Goal: Task Accomplishment & Management: Manage account settings

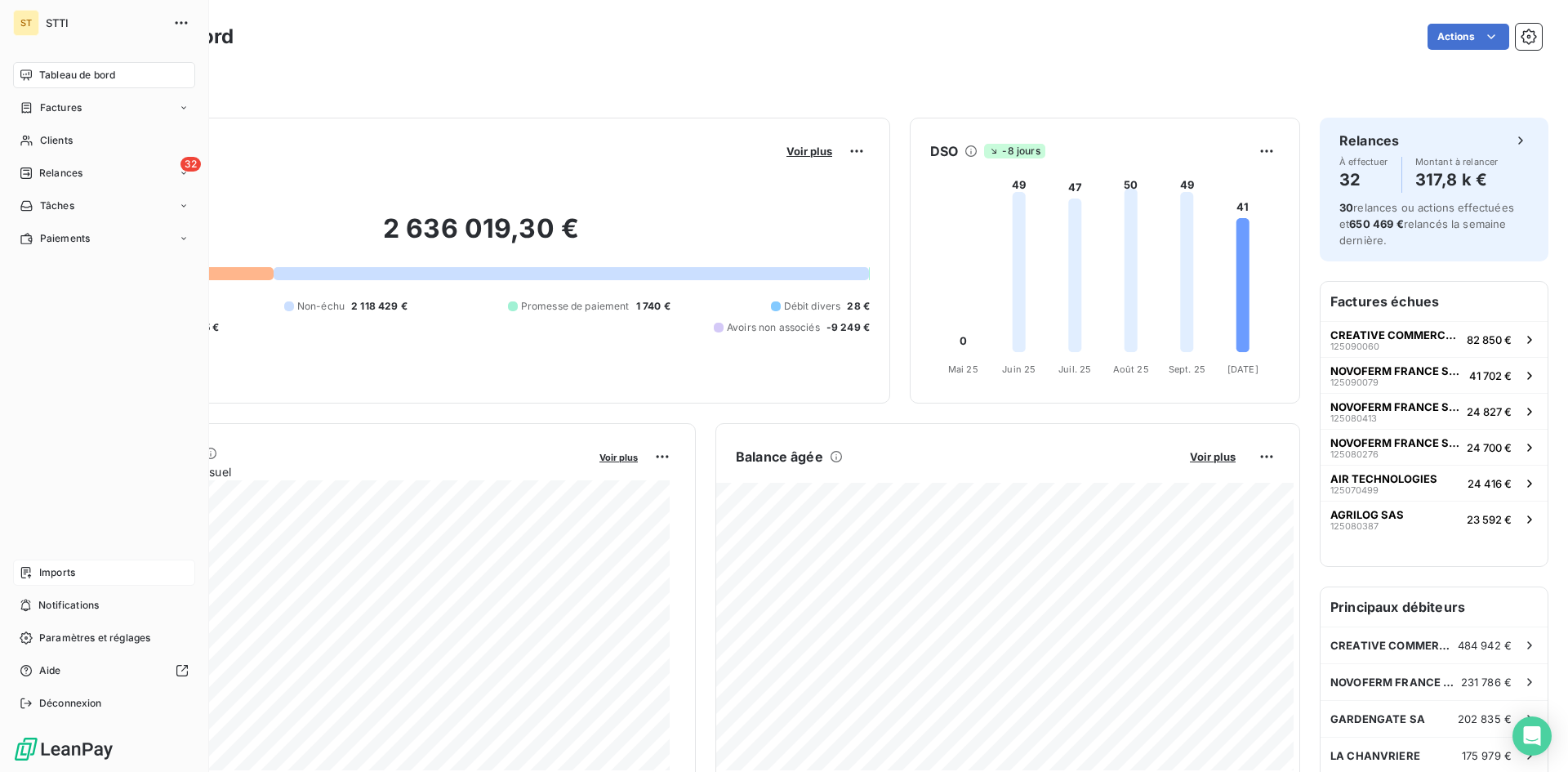
click at [58, 562] on div "Imports" at bounding box center [104, 572] width 182 height 26
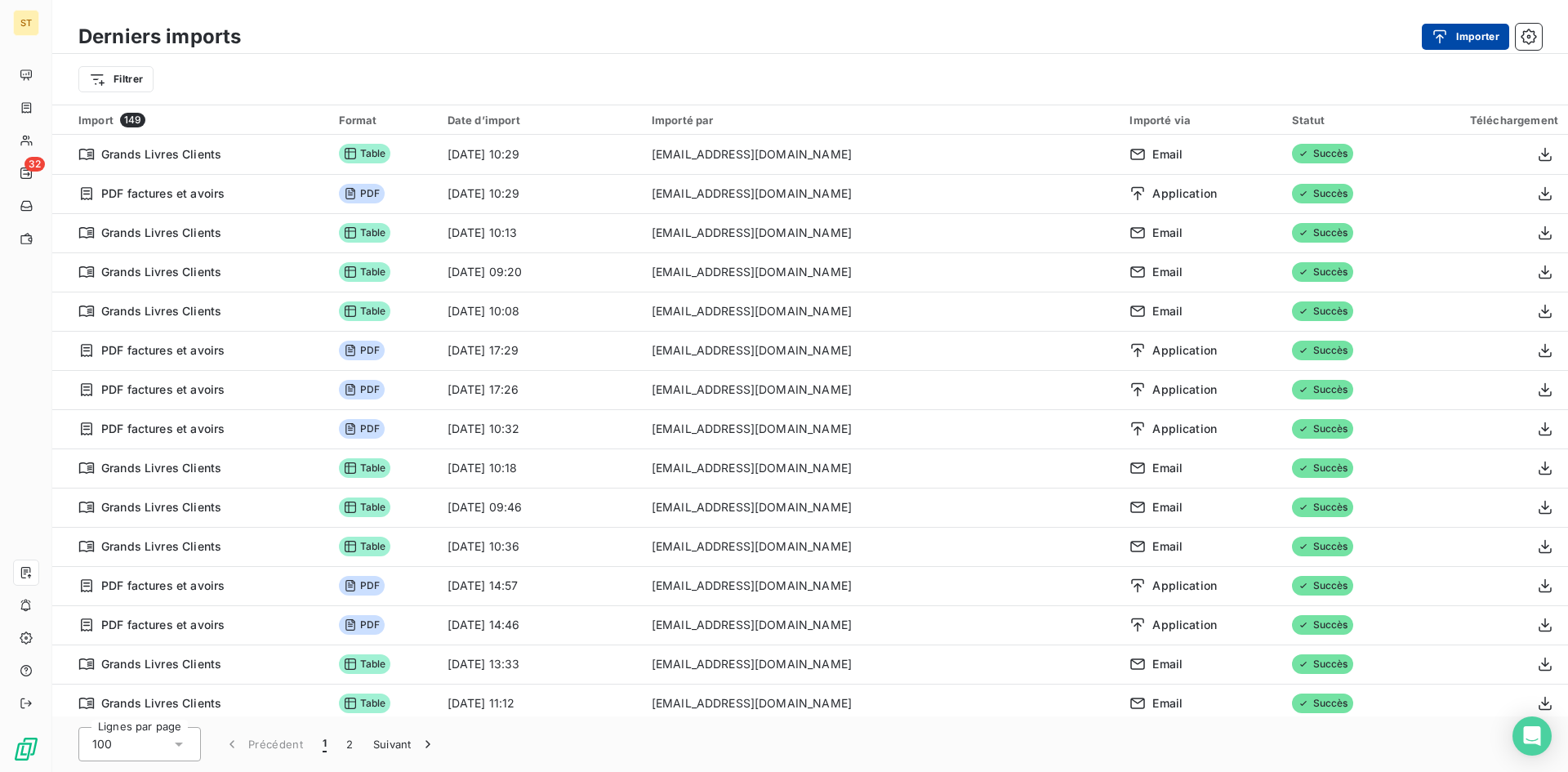
click at [1476, 33] on button "Importer" at bounding box center [1466, 36] width 88 height 26
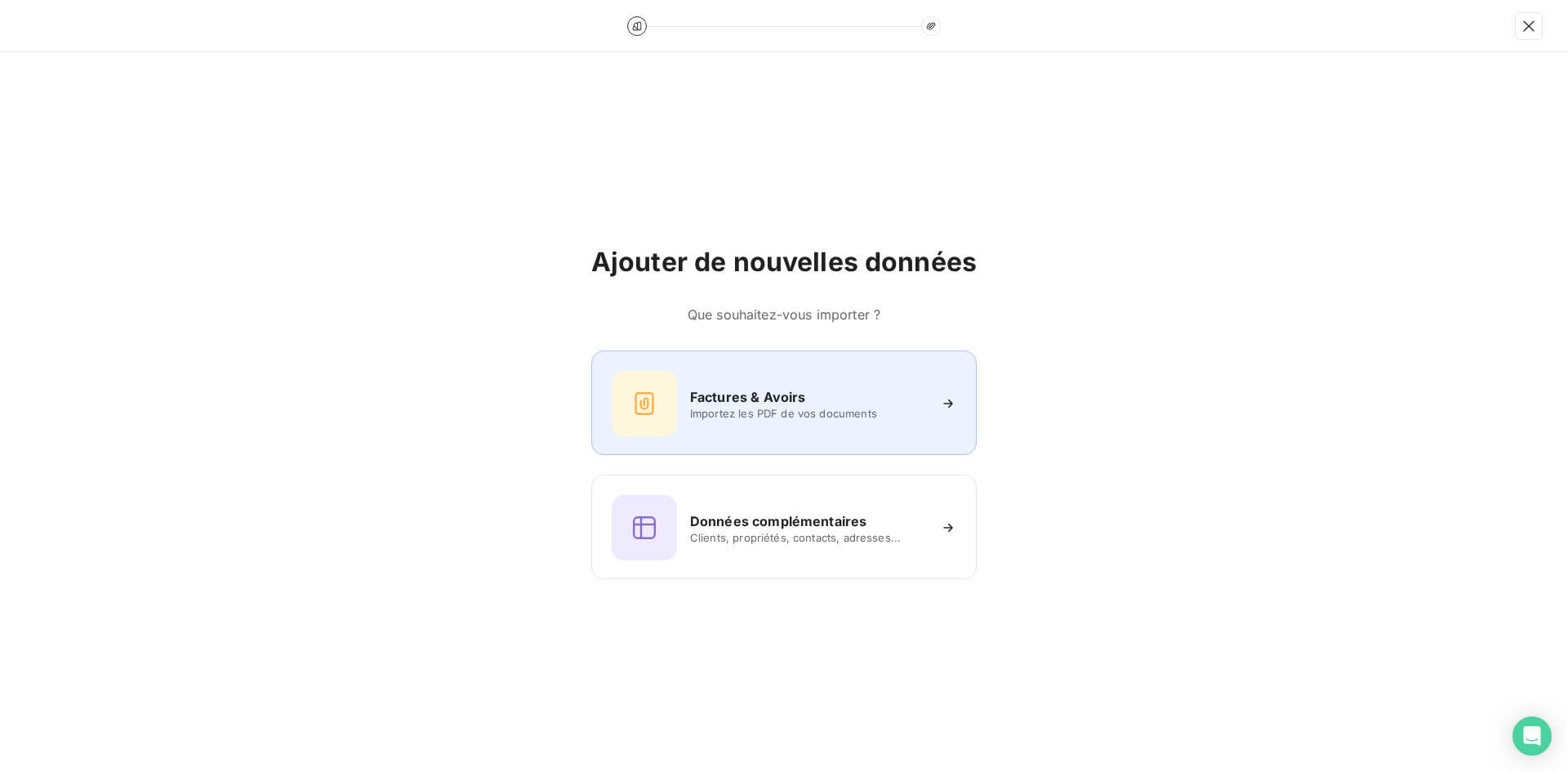
click at [779, 409] on span "Importez les PDF de vos documents" at bounding box center [808, 413] width 237 height 13
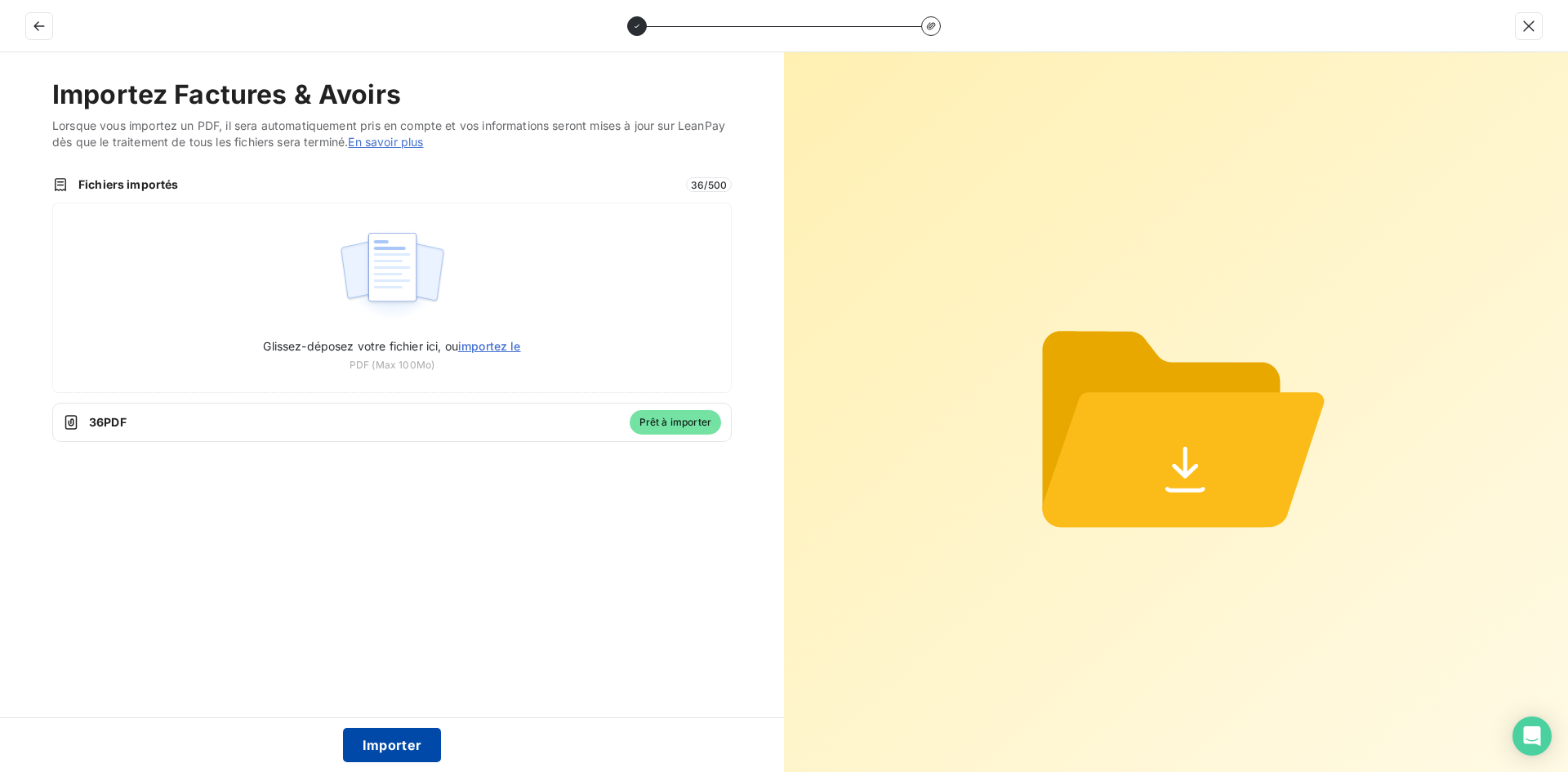
click at [386, 746] on button "Importer" at bounding box center [392, 745] width 99 height 35
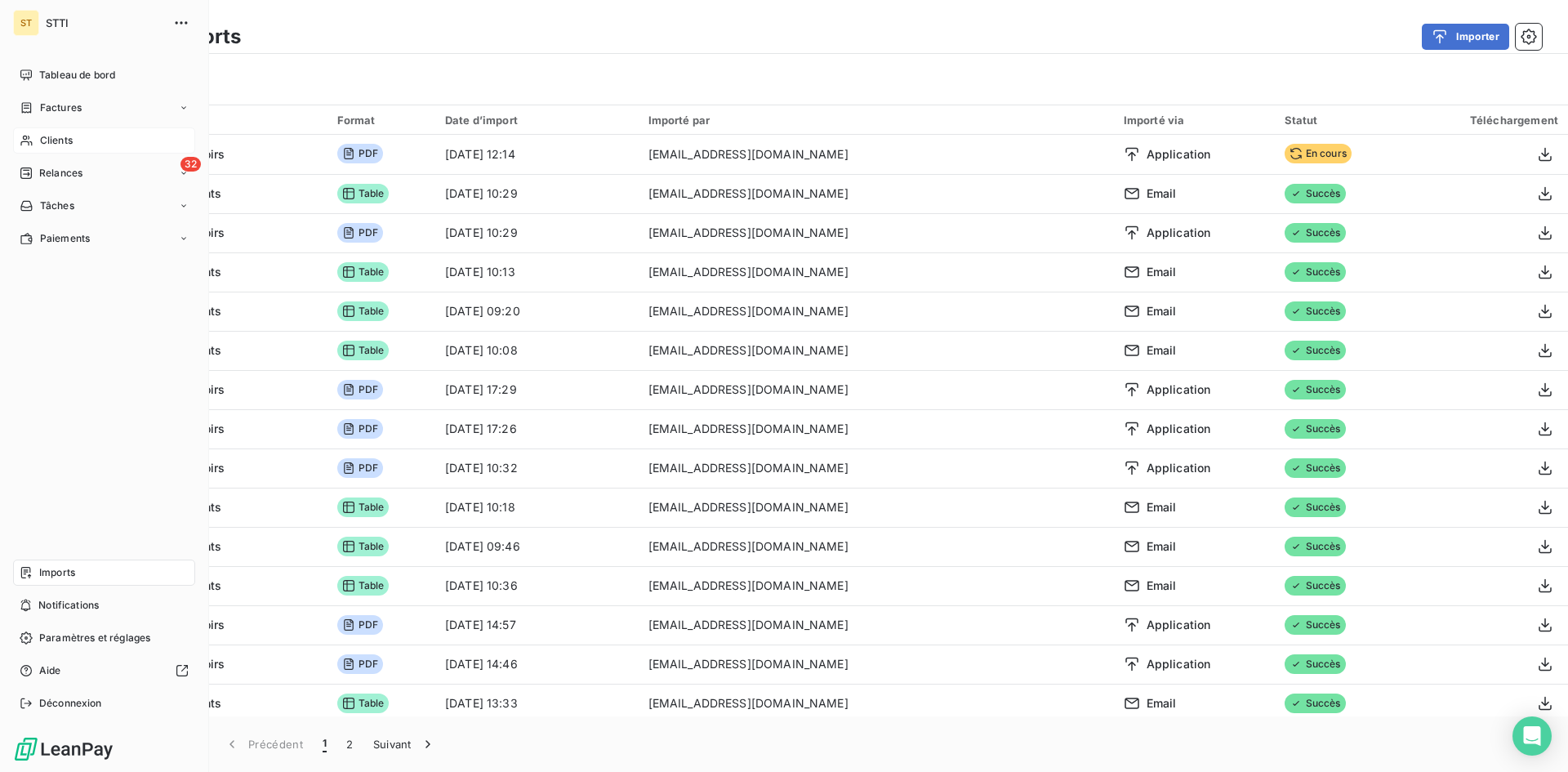
click at [42, 146] on span "Clients" at bounding box center [56, 140] width 33 height 14
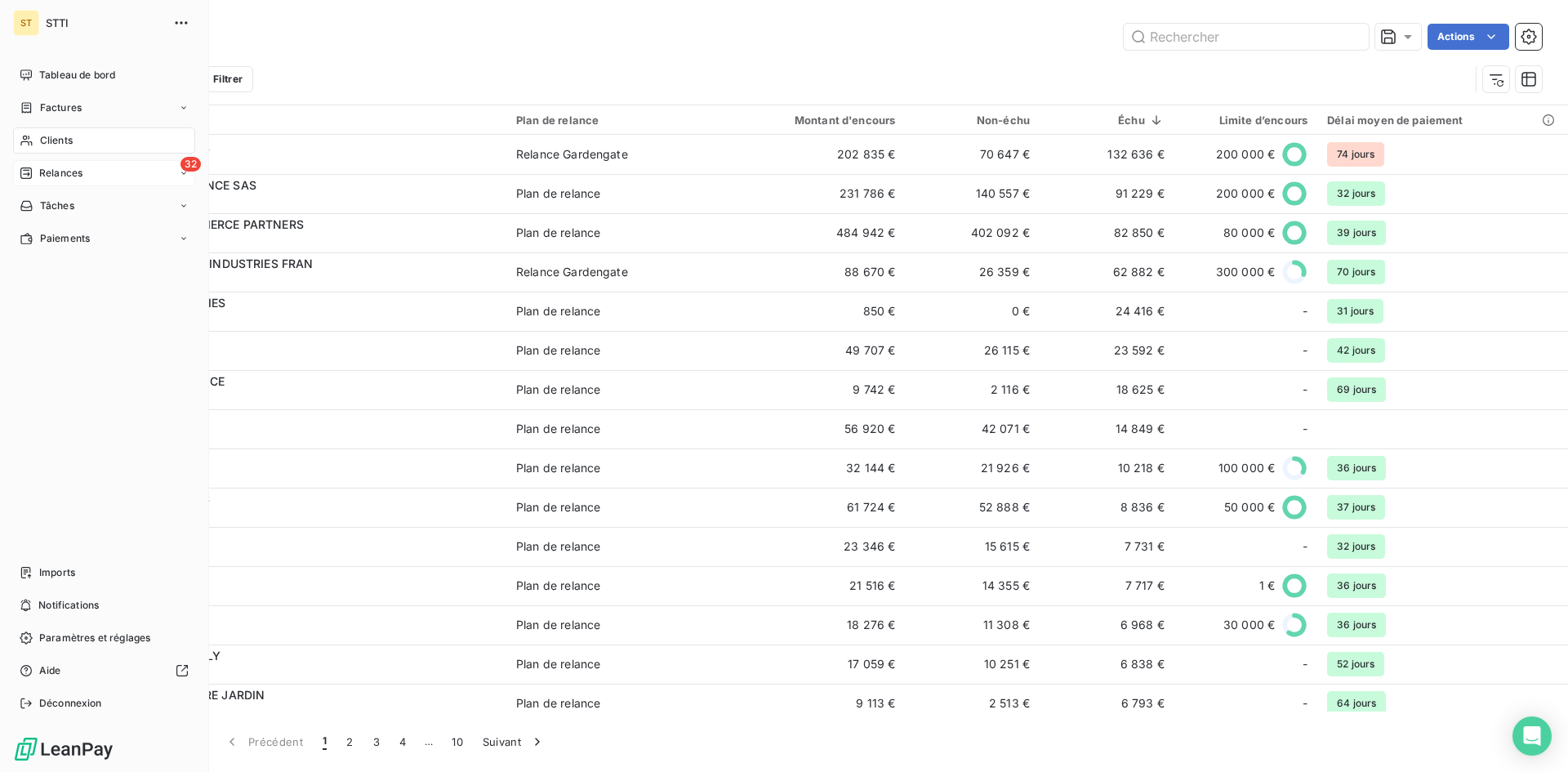
click at [57, 179] on span "Relances" at bounding box center [60, 173] width 43 height 14
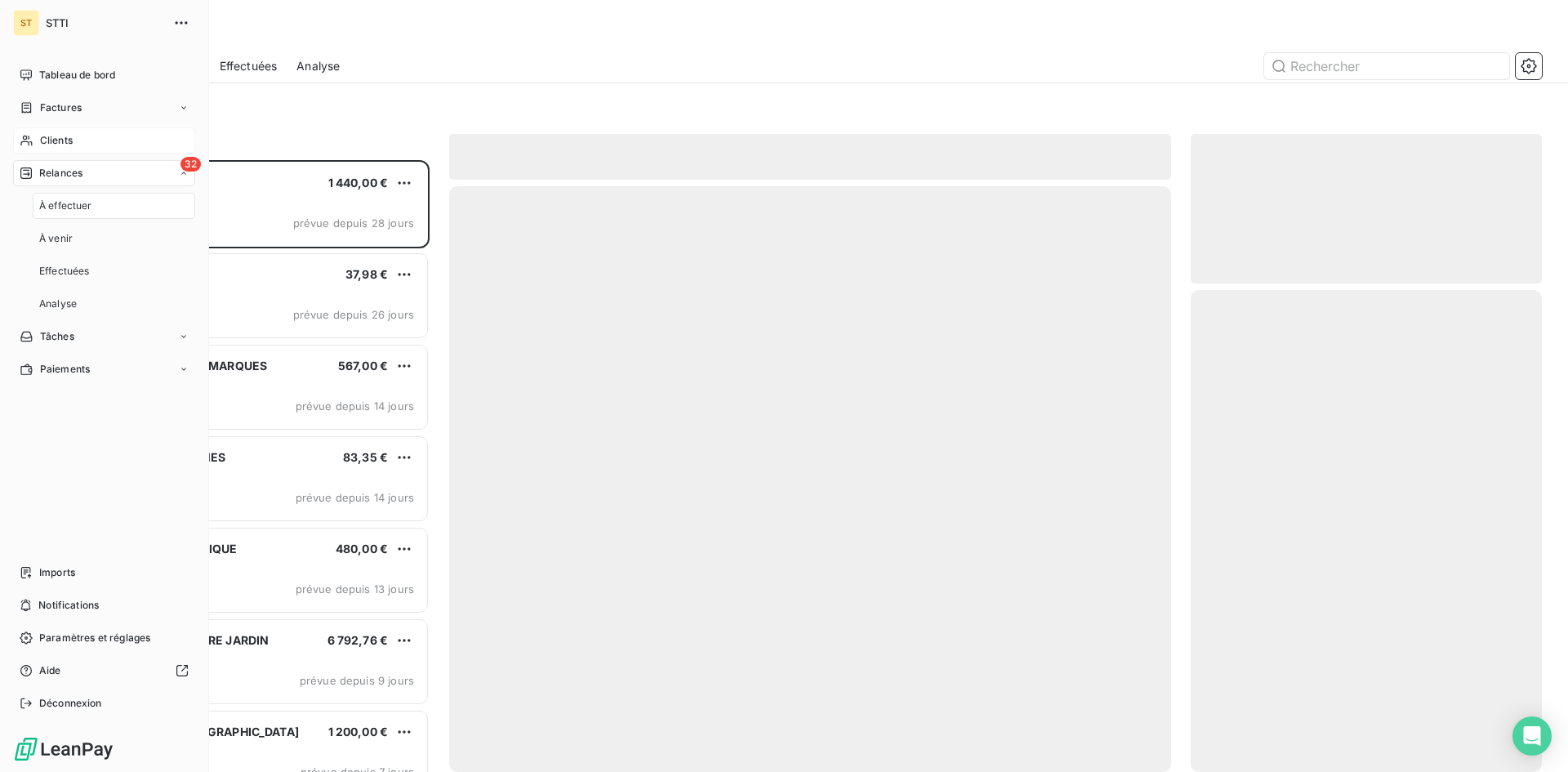
scroll to position [600, 339]
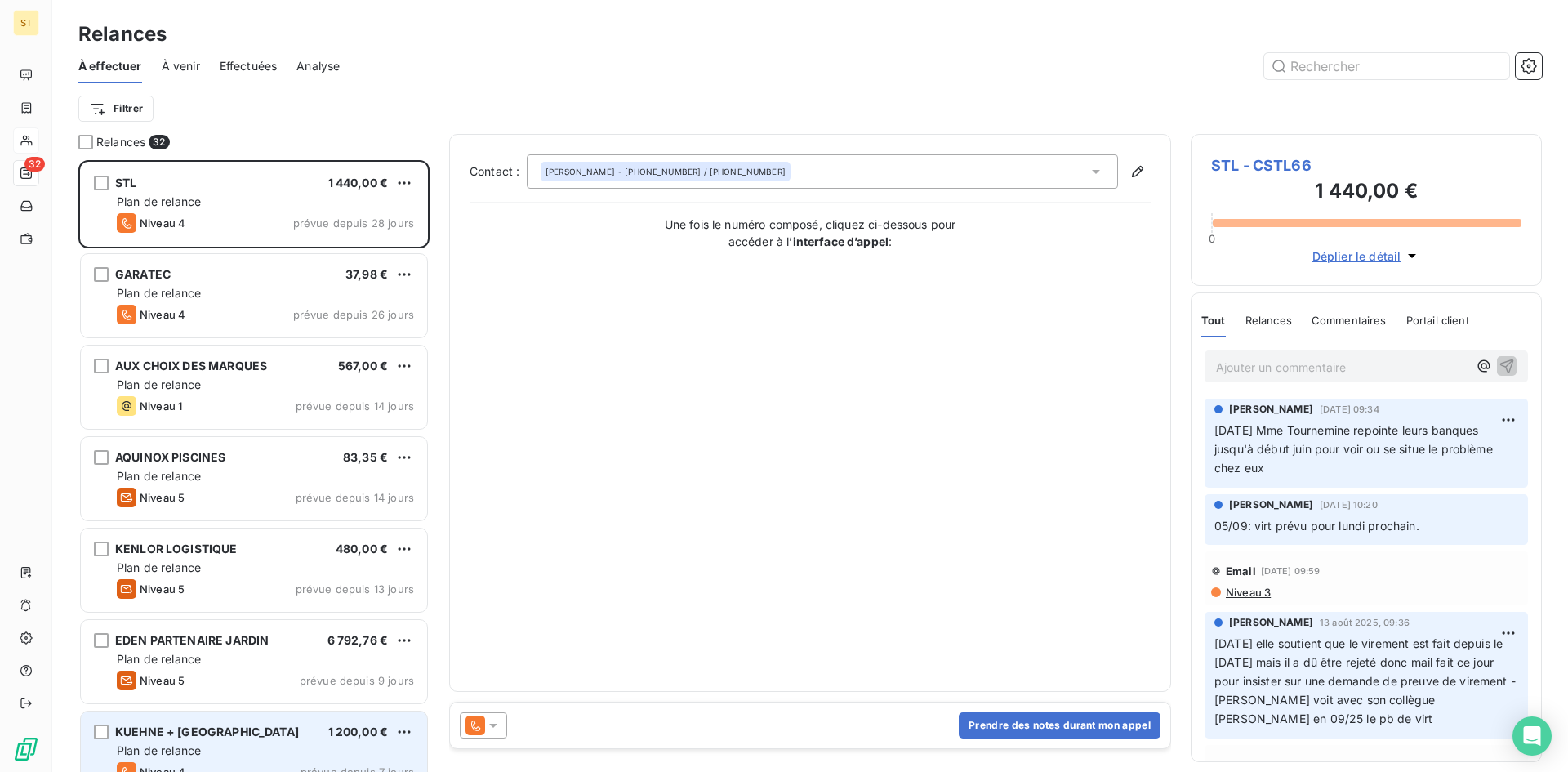
click at [283, 757] on div "Plan de relance" at bounding box center [265, 750] width 297 height 16
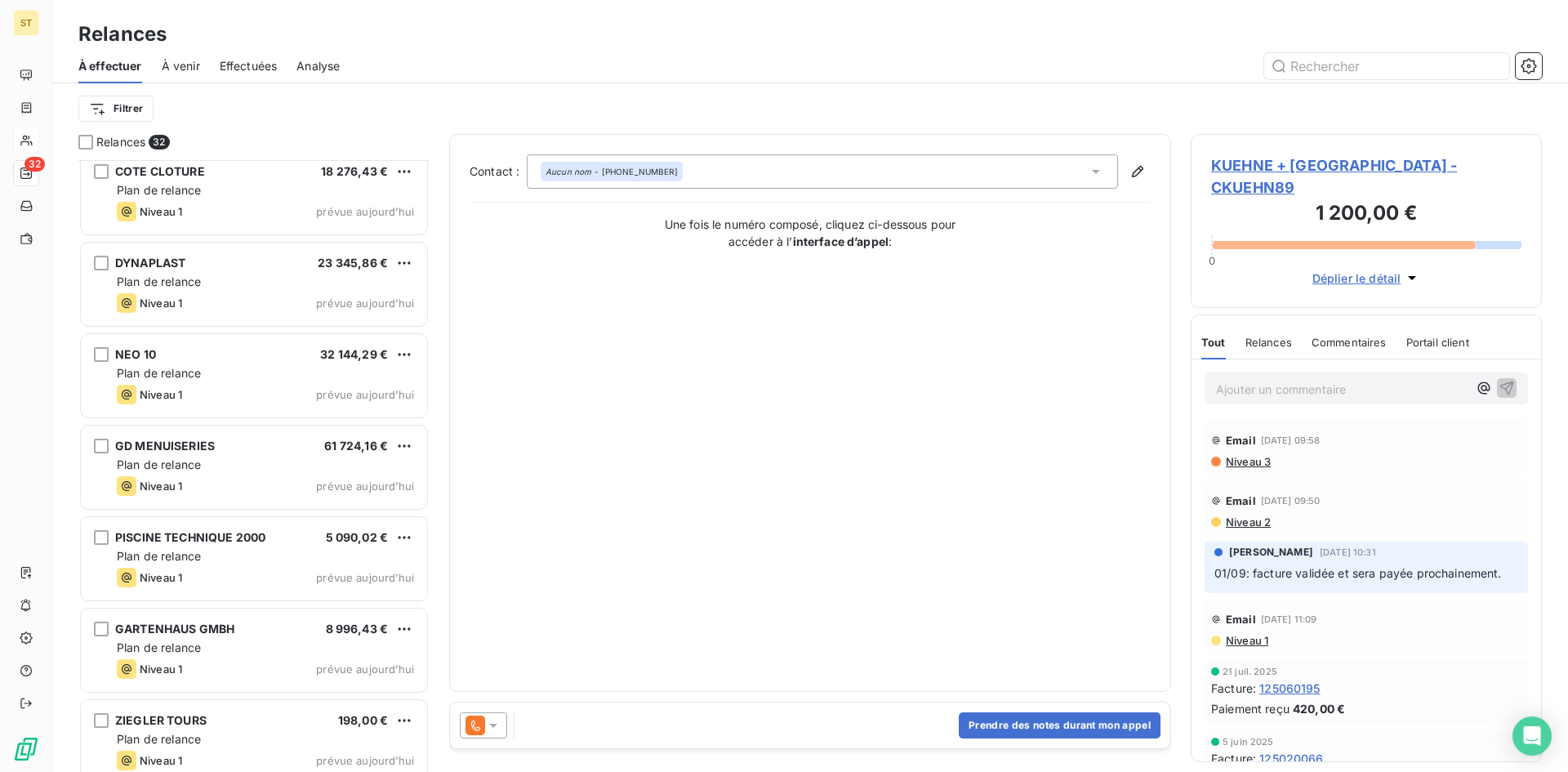
scroll to position [2317, 0]
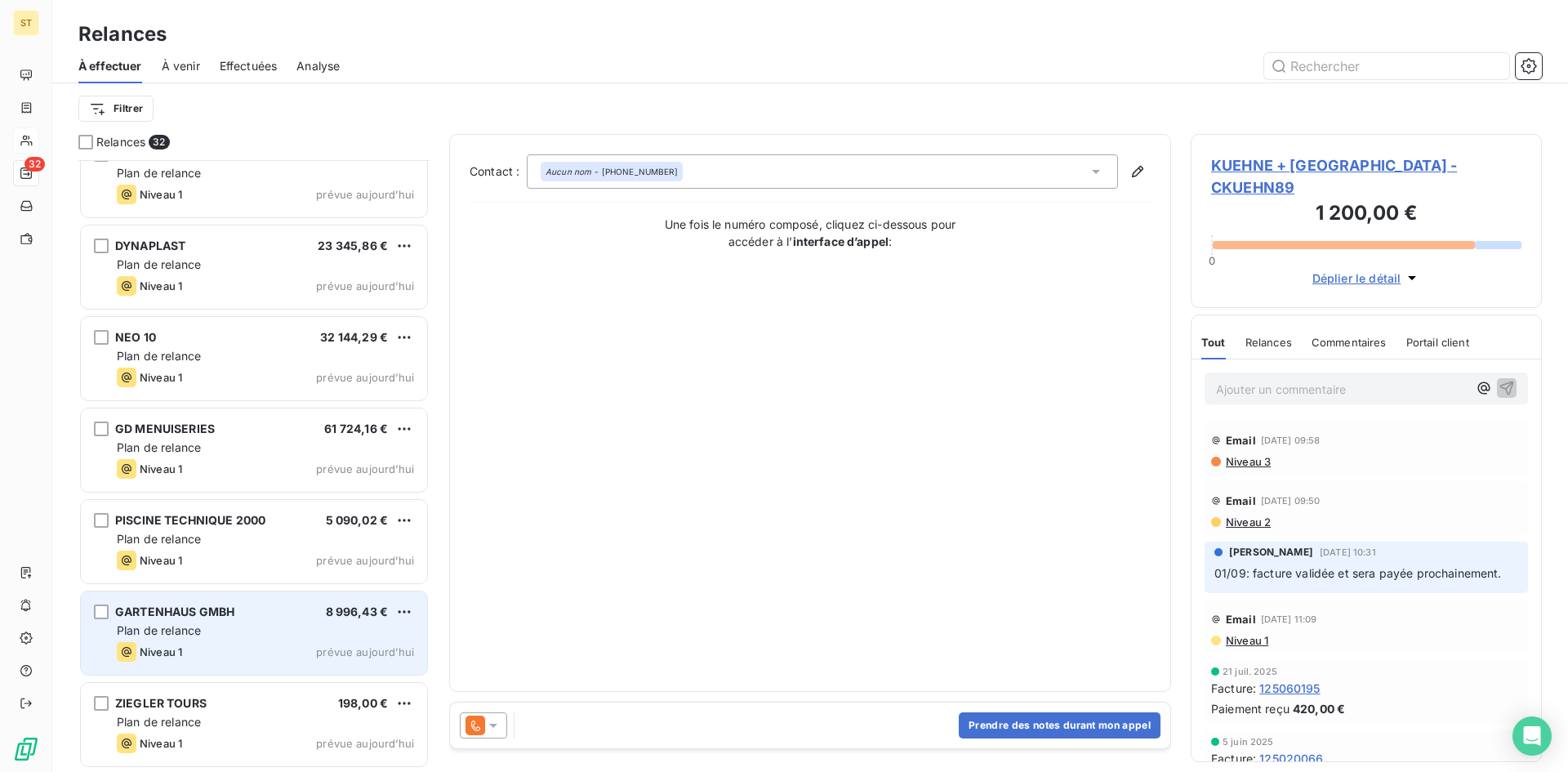
click at [207, 623] on div "GARTENHAUS GMBH 8 996,43 € Plan de relance Niveau 1 prévue [DATE]" at bounding box center [254, 633] width 346 height 84
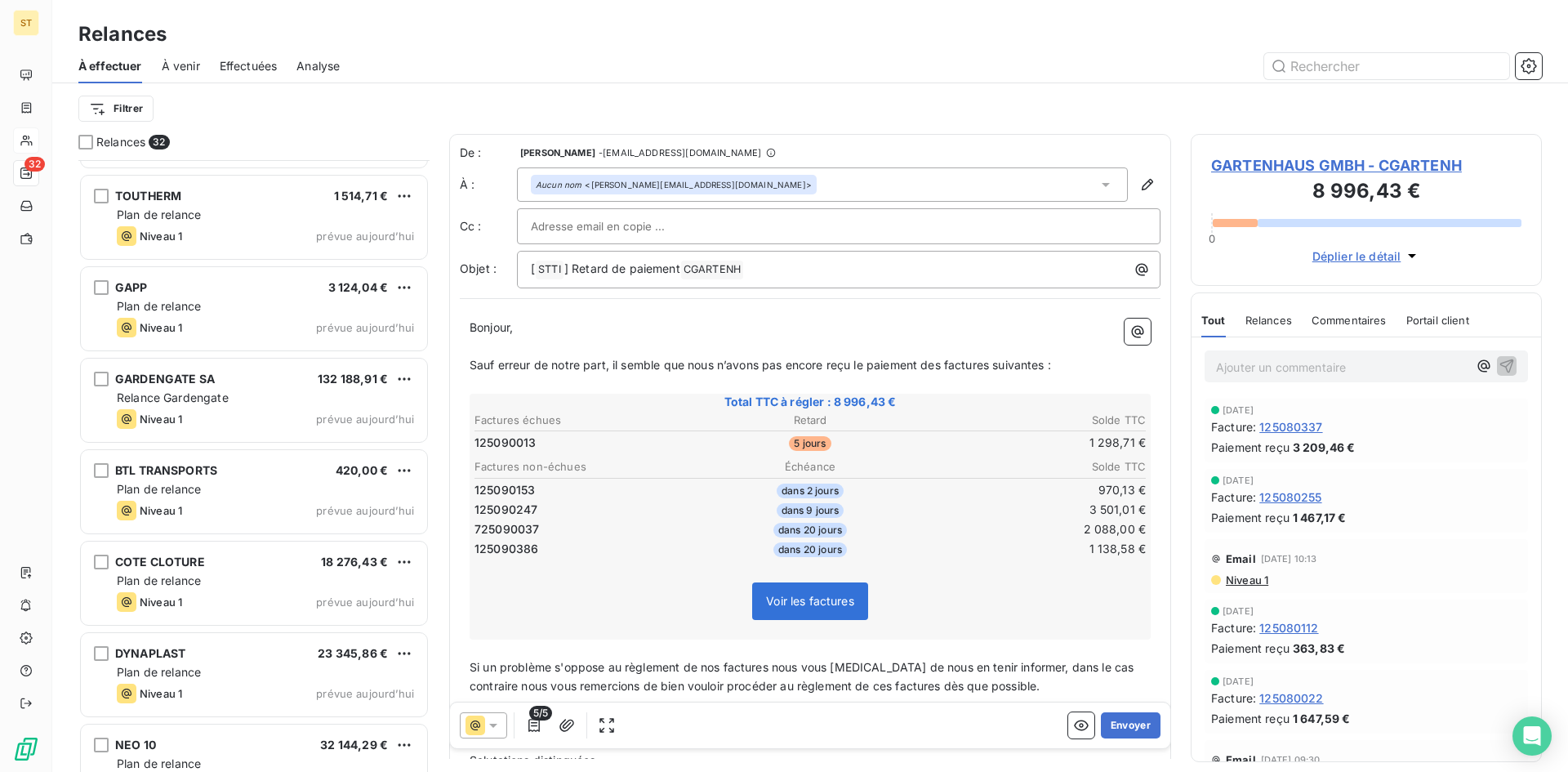
scroll to position [1908, 0]
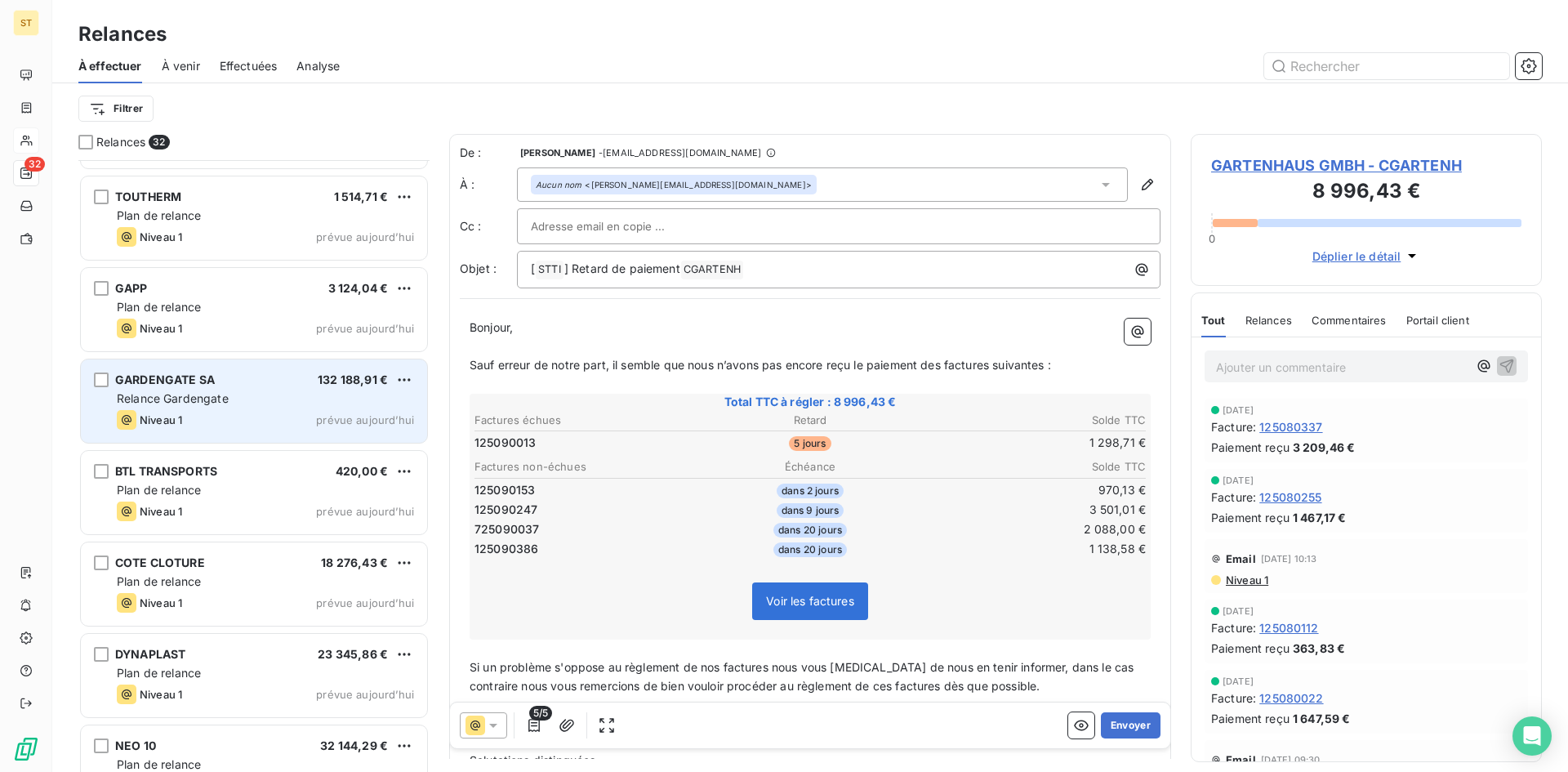
click at [202, 412] on div "Niveau 1 prévue aujourd’hui" at bounding box center [265, 419] width 297 height 19
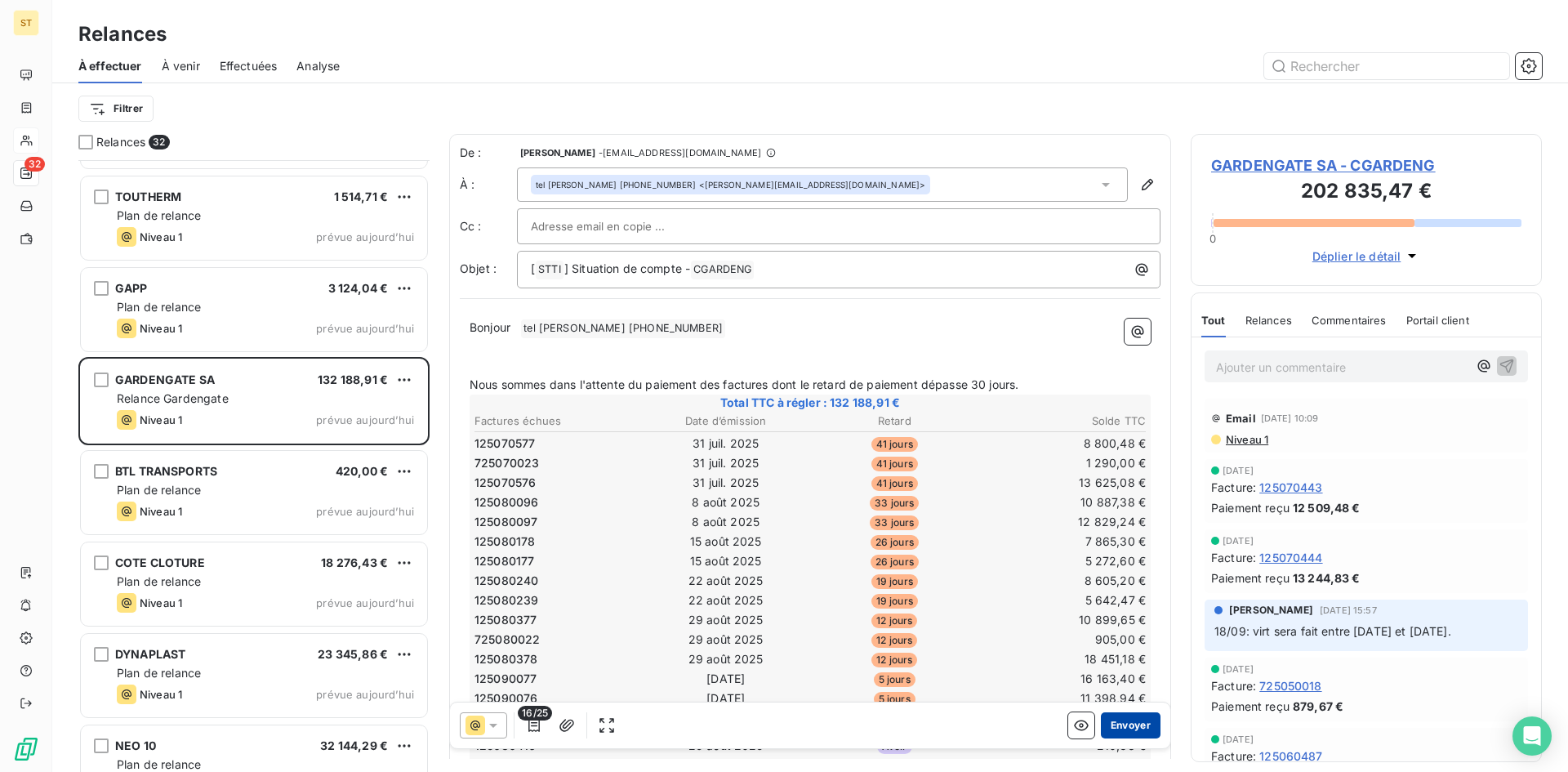
click at [1126, 726] on button "Envoyer" at bounding box center [1130, 725] width 60 height 26
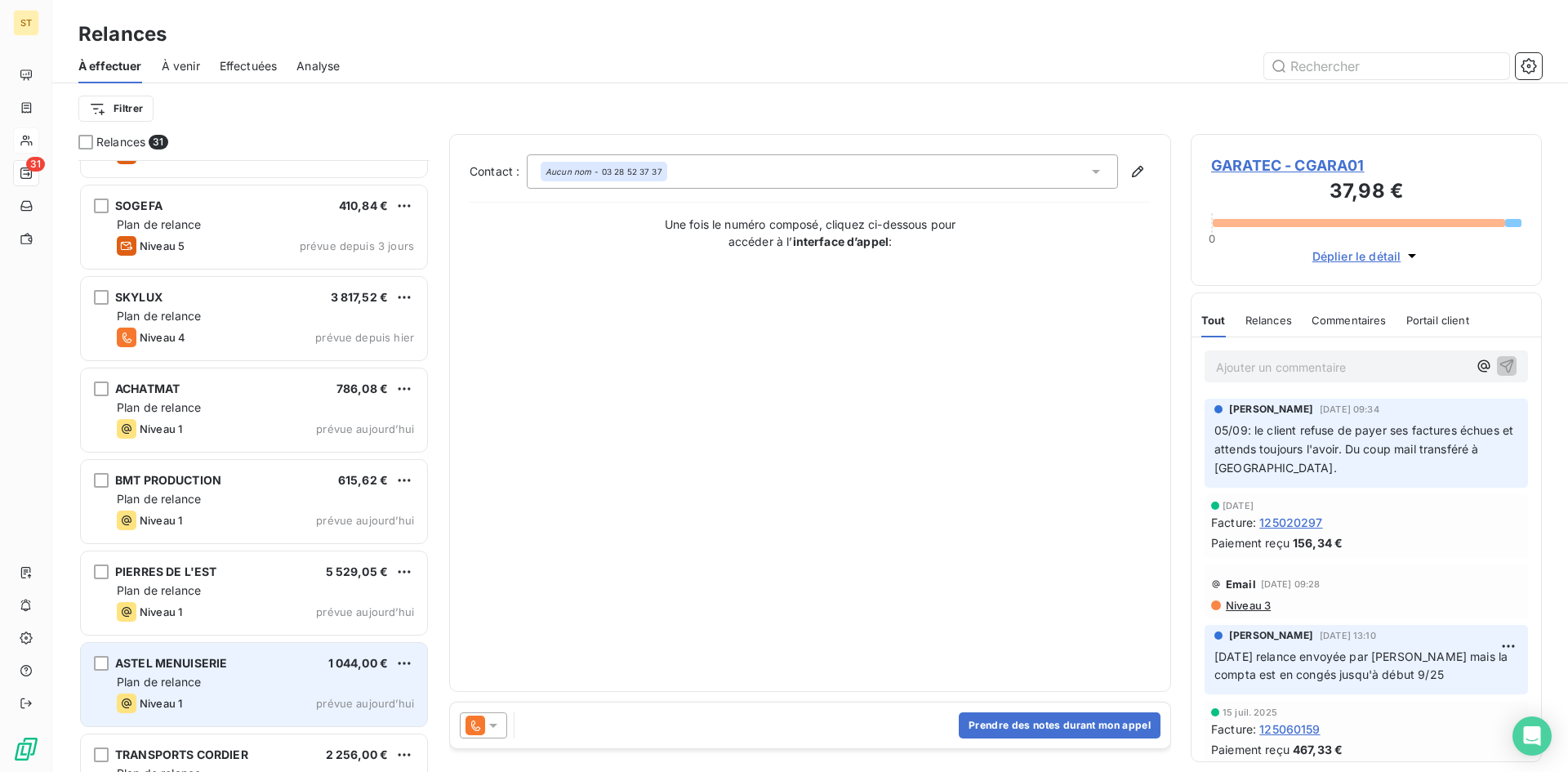
scroll to position [928, 0]
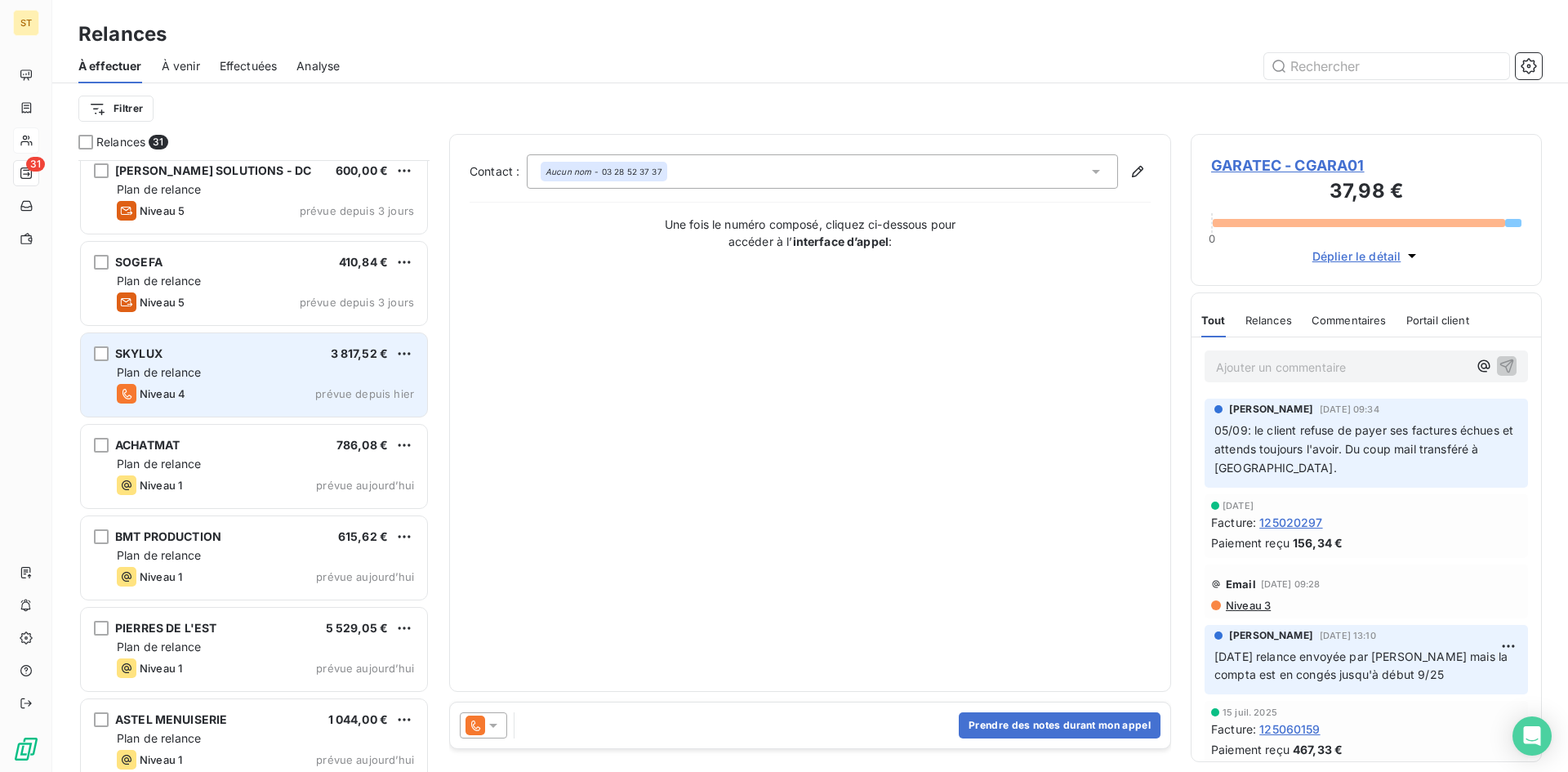
click at [236, 381] on div "SKYLUX 3 817,52 € Plan de relance Niveau 4 prévue depuis [DATE]" at bounding box center [254, 375] width 346 height 84
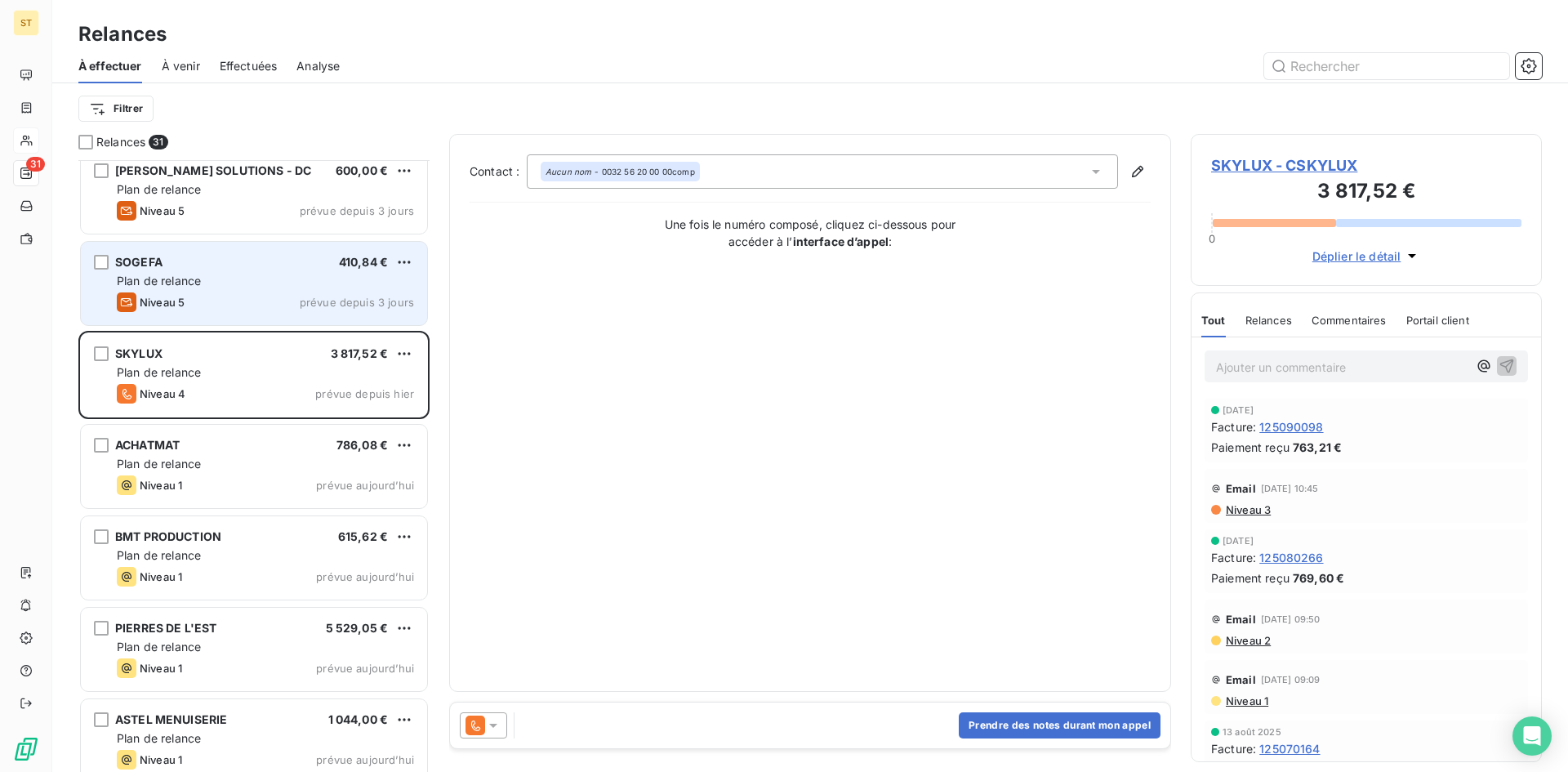
click at [181, 286] on span "Plan de relance" at bounding box center [159, 280] width 84 height 13
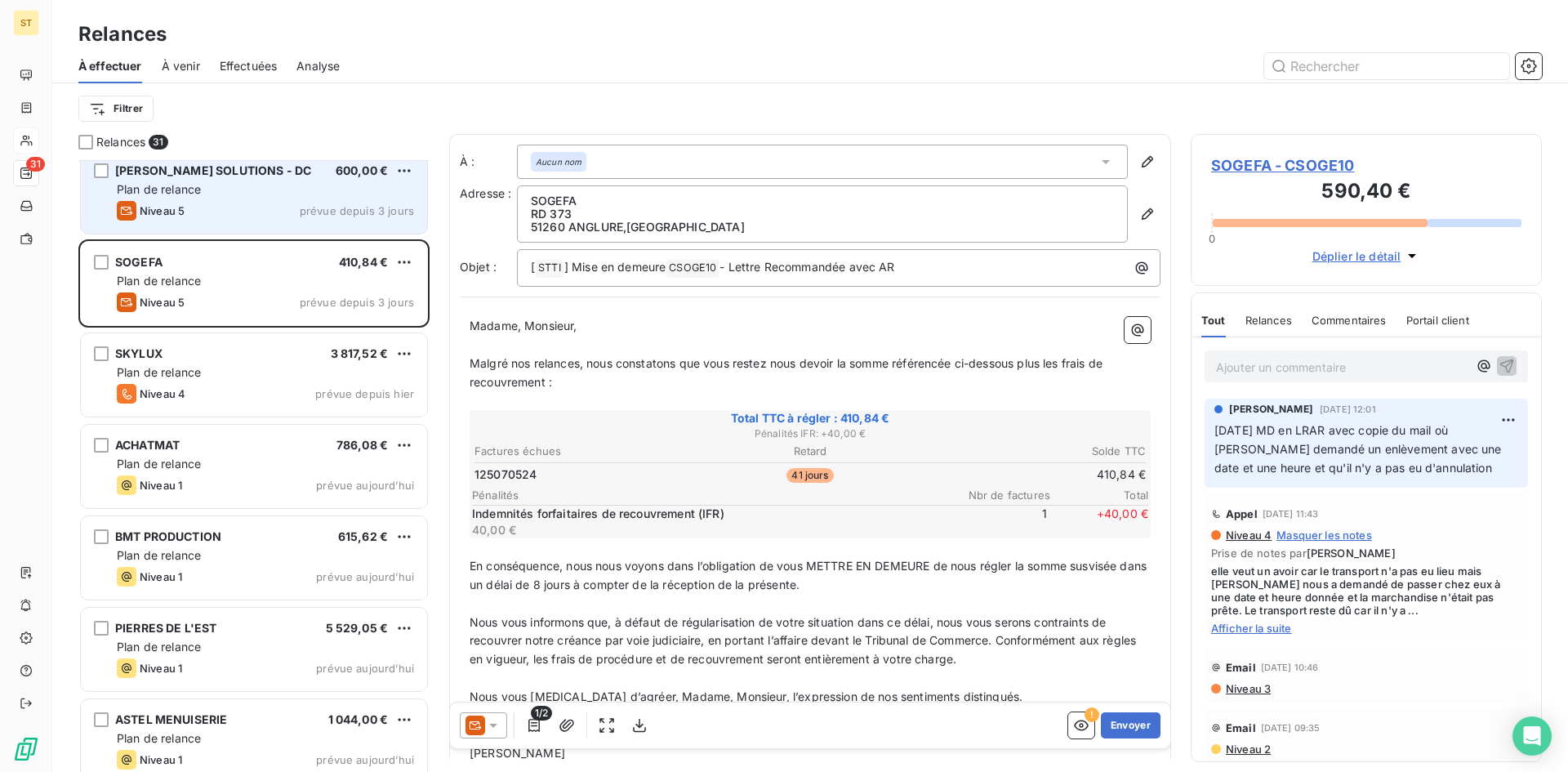
click at [197, 186] on span "Plan de relance" at bounding box center [159, 189] width 84 height 13
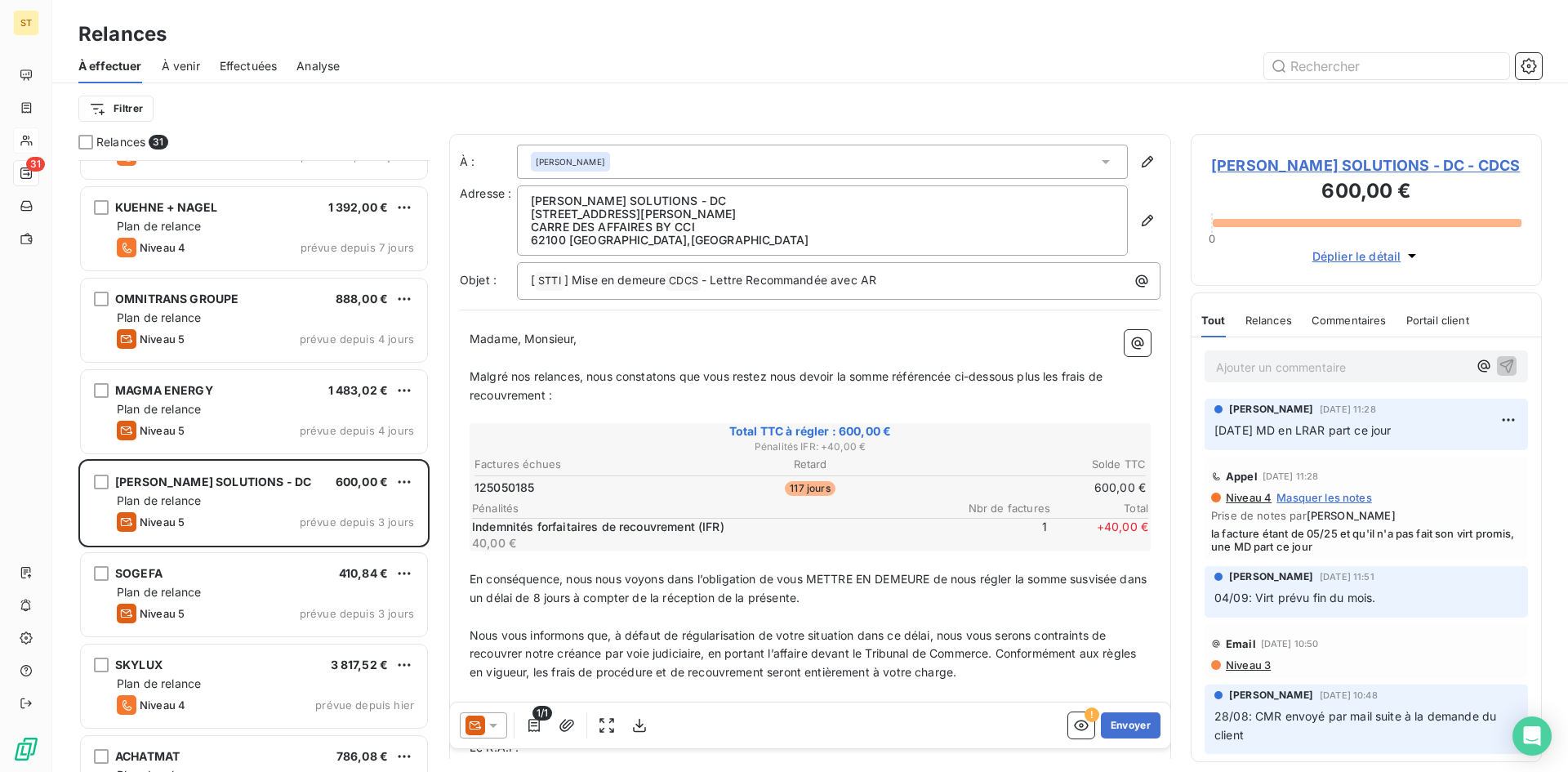
scroll to position [602, 0]
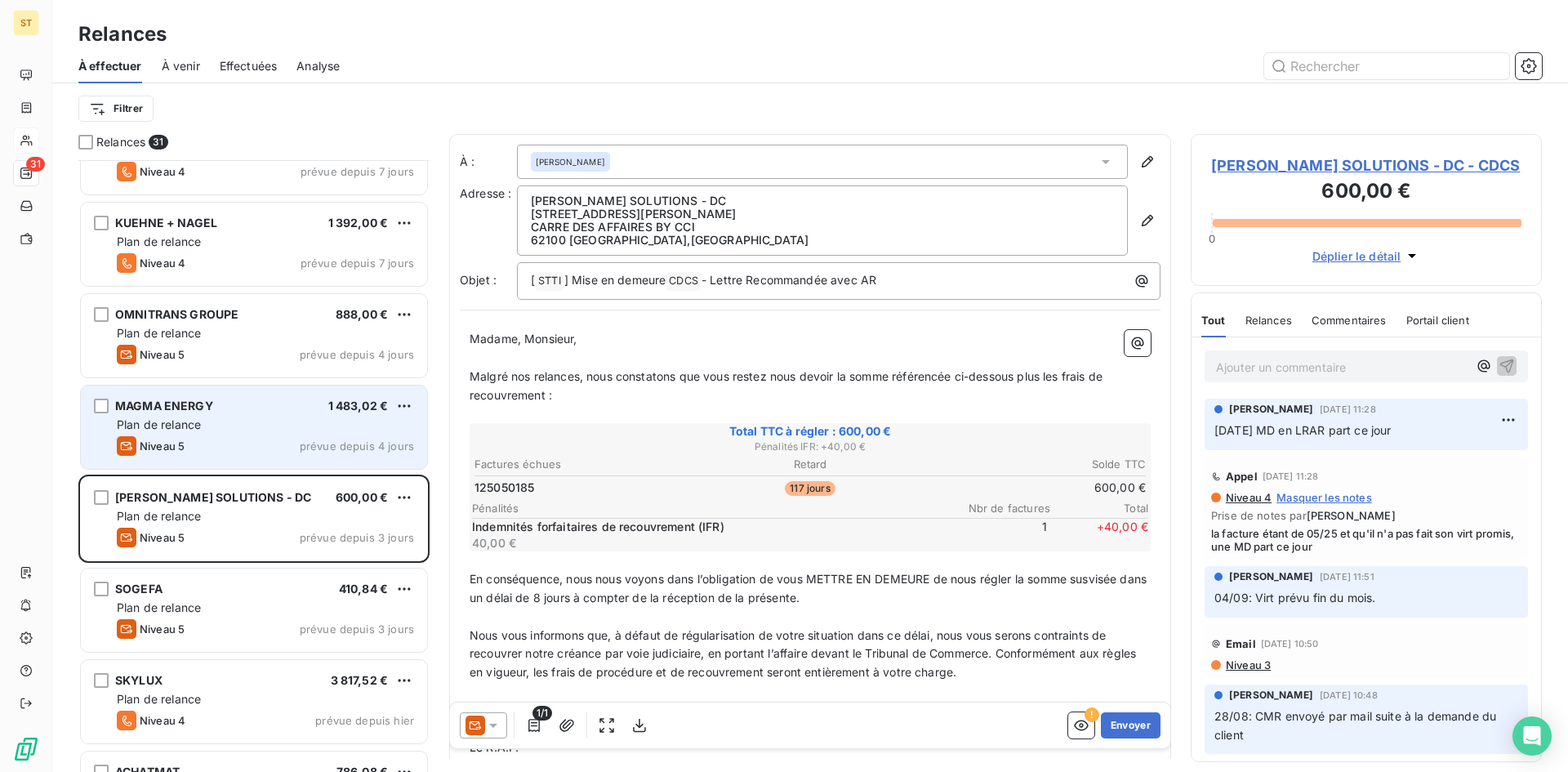
click at [182, 430] on span "Plan de relance" at bounding box center [159, 424] width 84 height 13
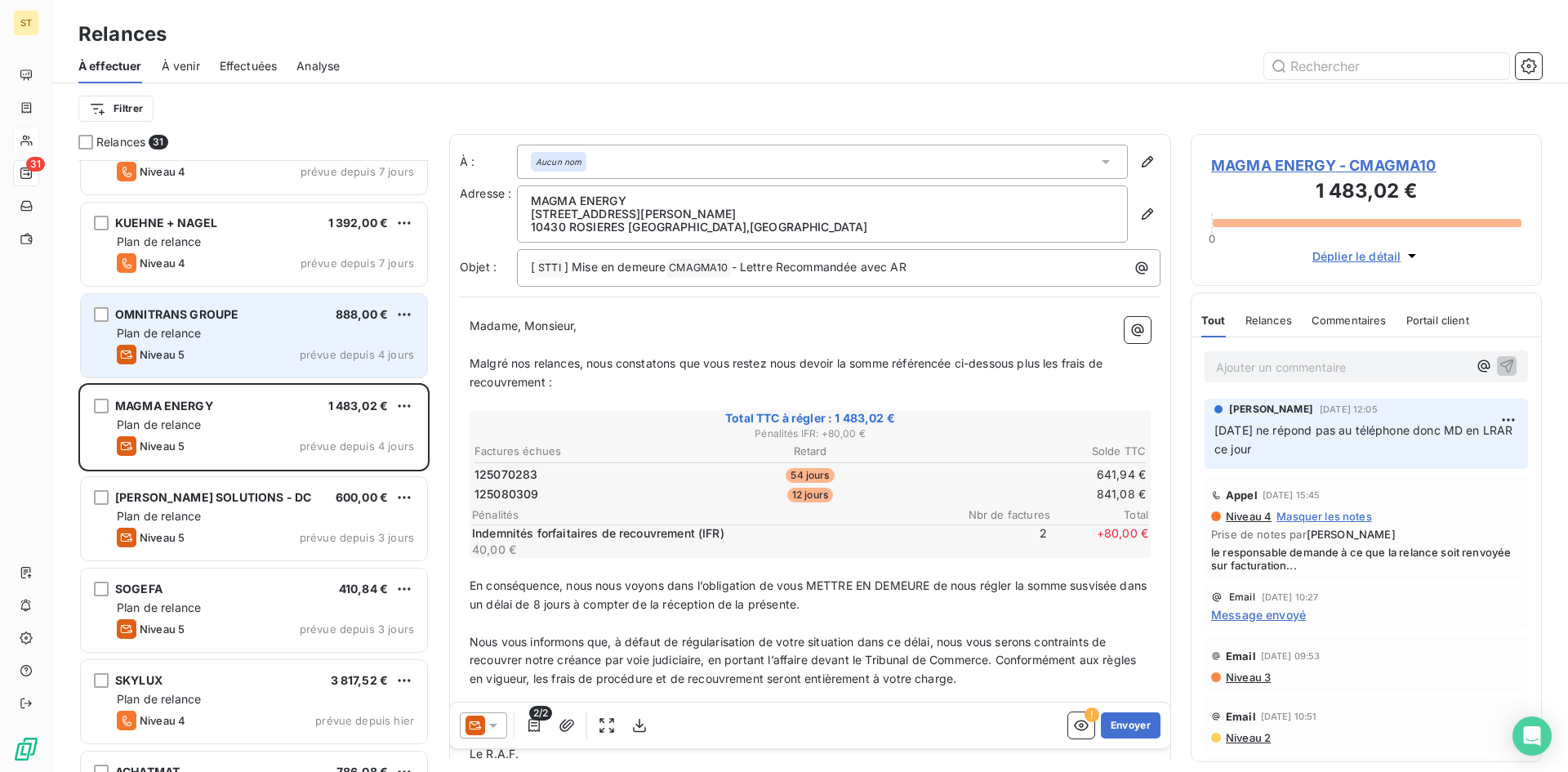
click at [182, 356] on span "Niveau 5" at bounding box center [162, 354] width 45 height 13
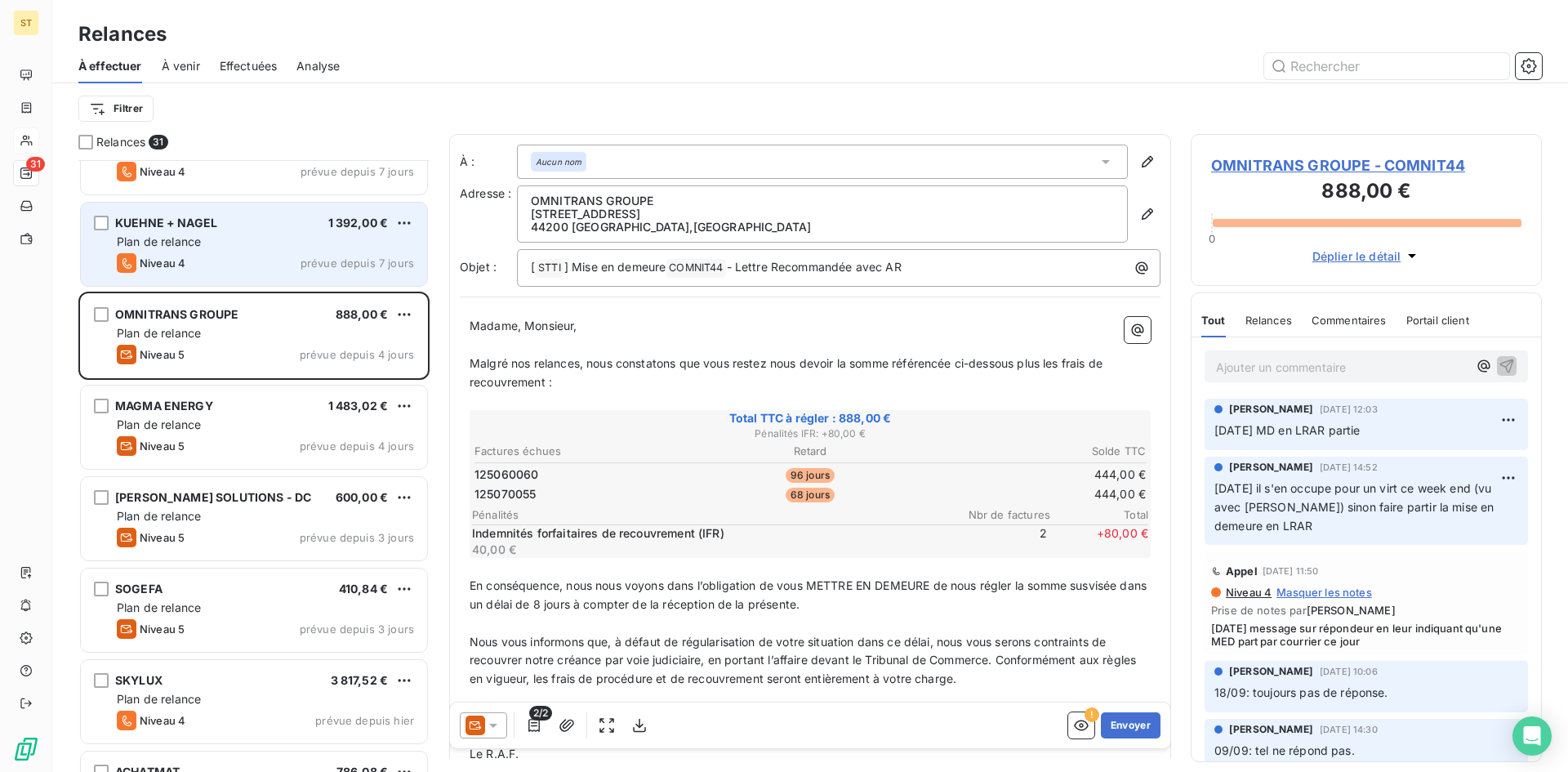
click at [196, 267] on div "Niveau 4 prévue depuis 7 jours" at bounding box center [265, 262] width 297 height 19
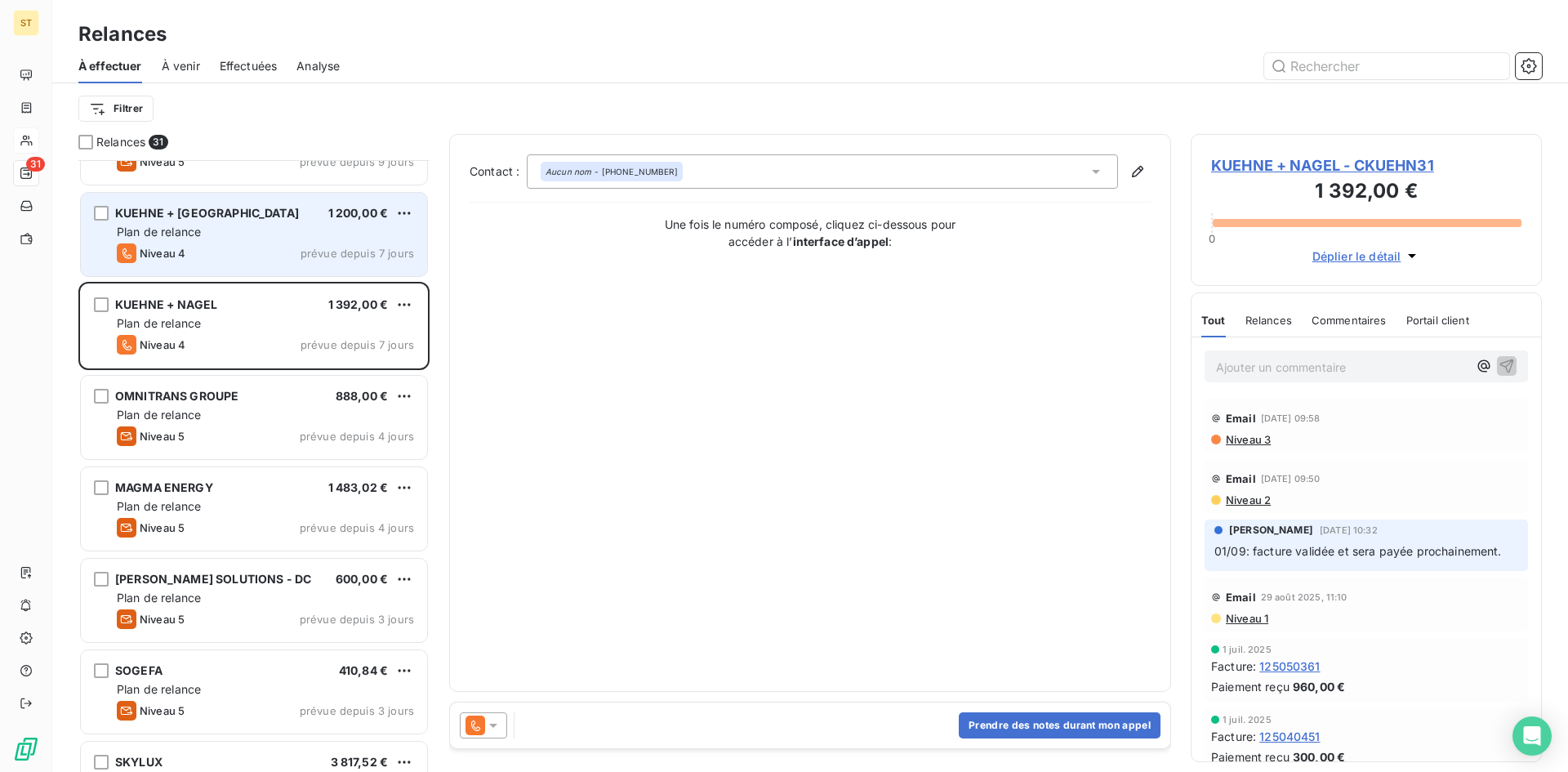
click at [198, 251] on div "Niveau 4 prévue depuis 7 jours" at bounding box center [265, 253] width 297 height 19
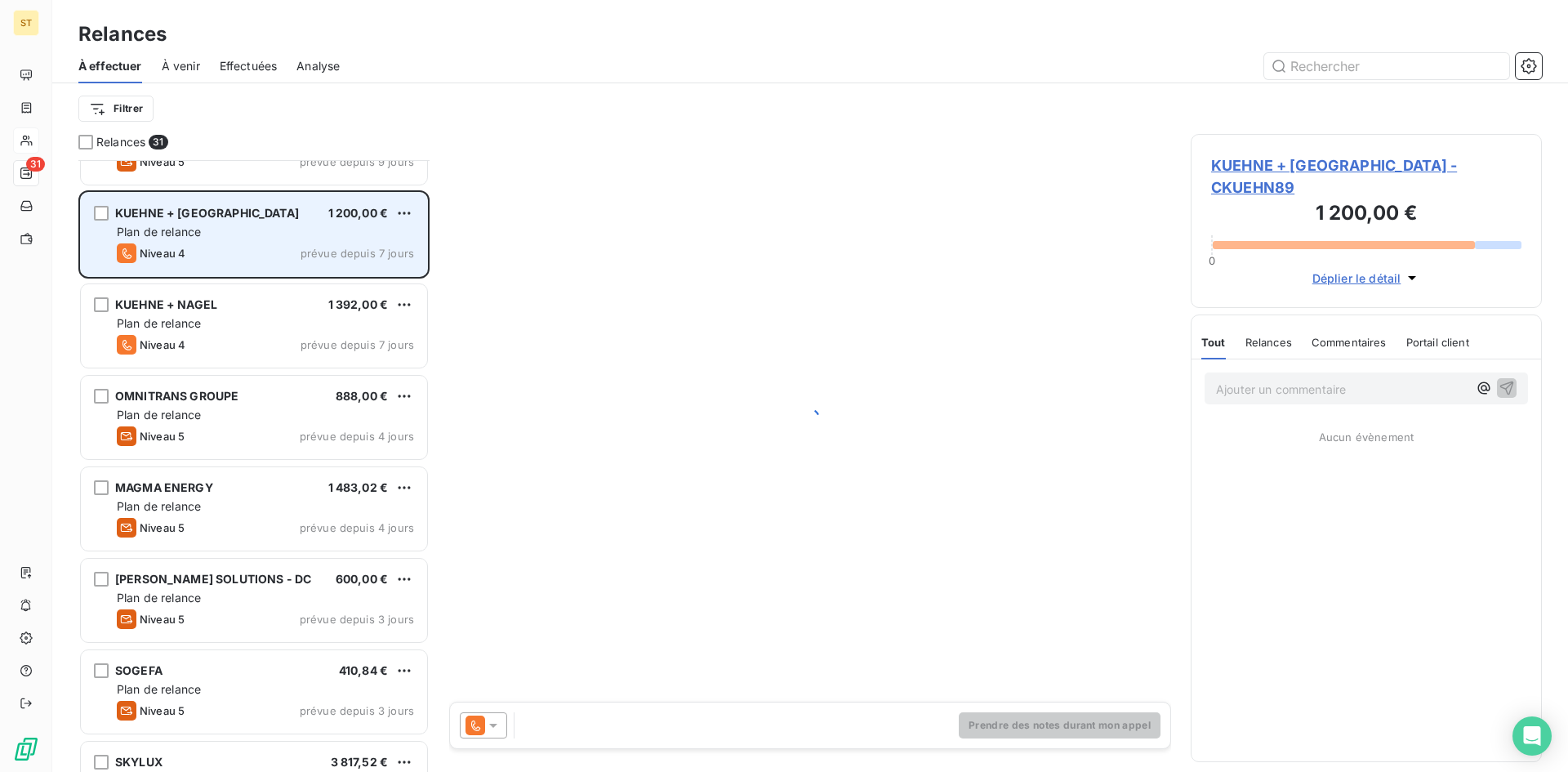
scroll to position [356, 0]
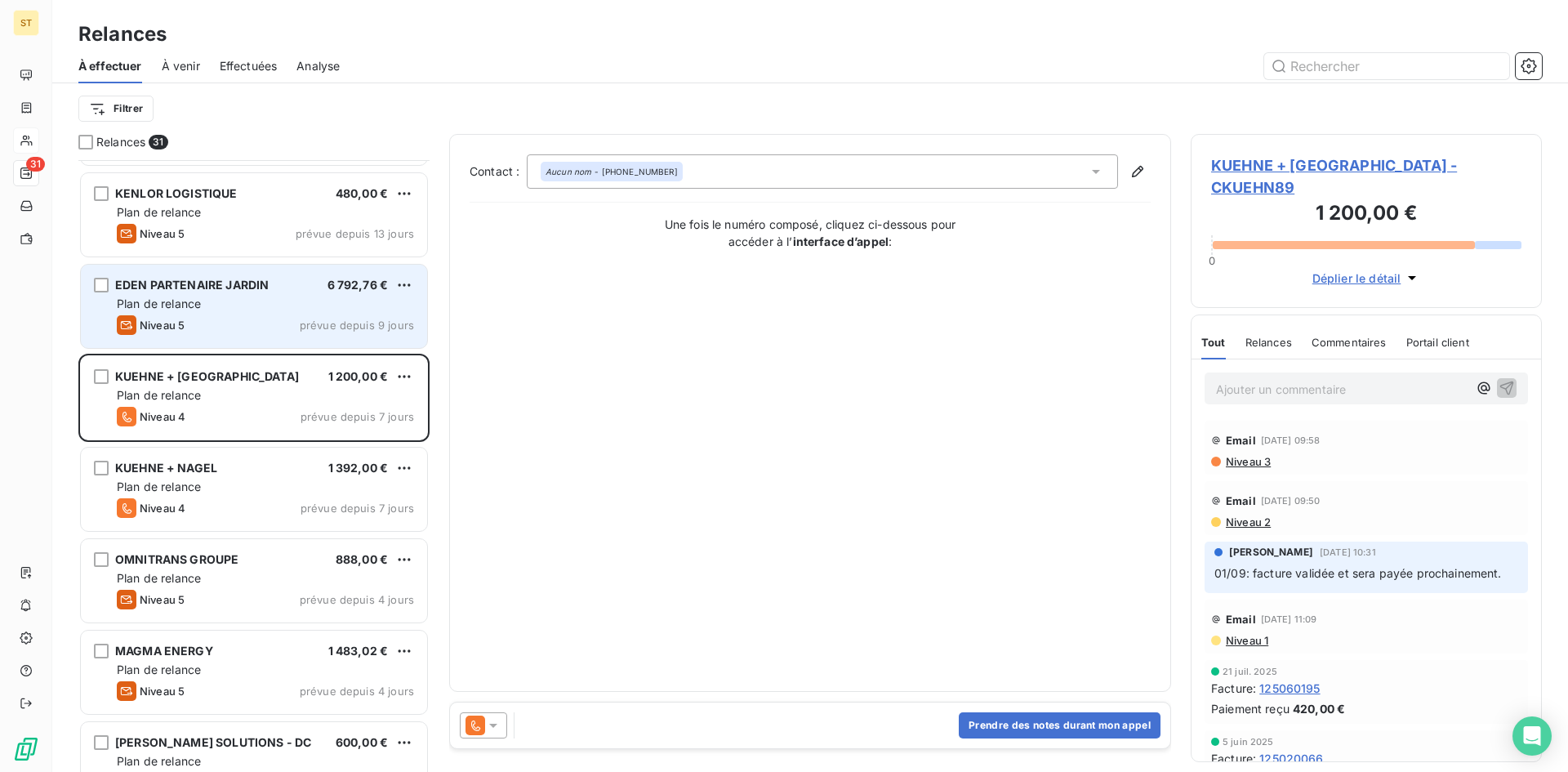
click at [192, 316] on div "Niveau 5 prévue depuis 9 jours" at bounding box center [265, 325] width 297 height 19
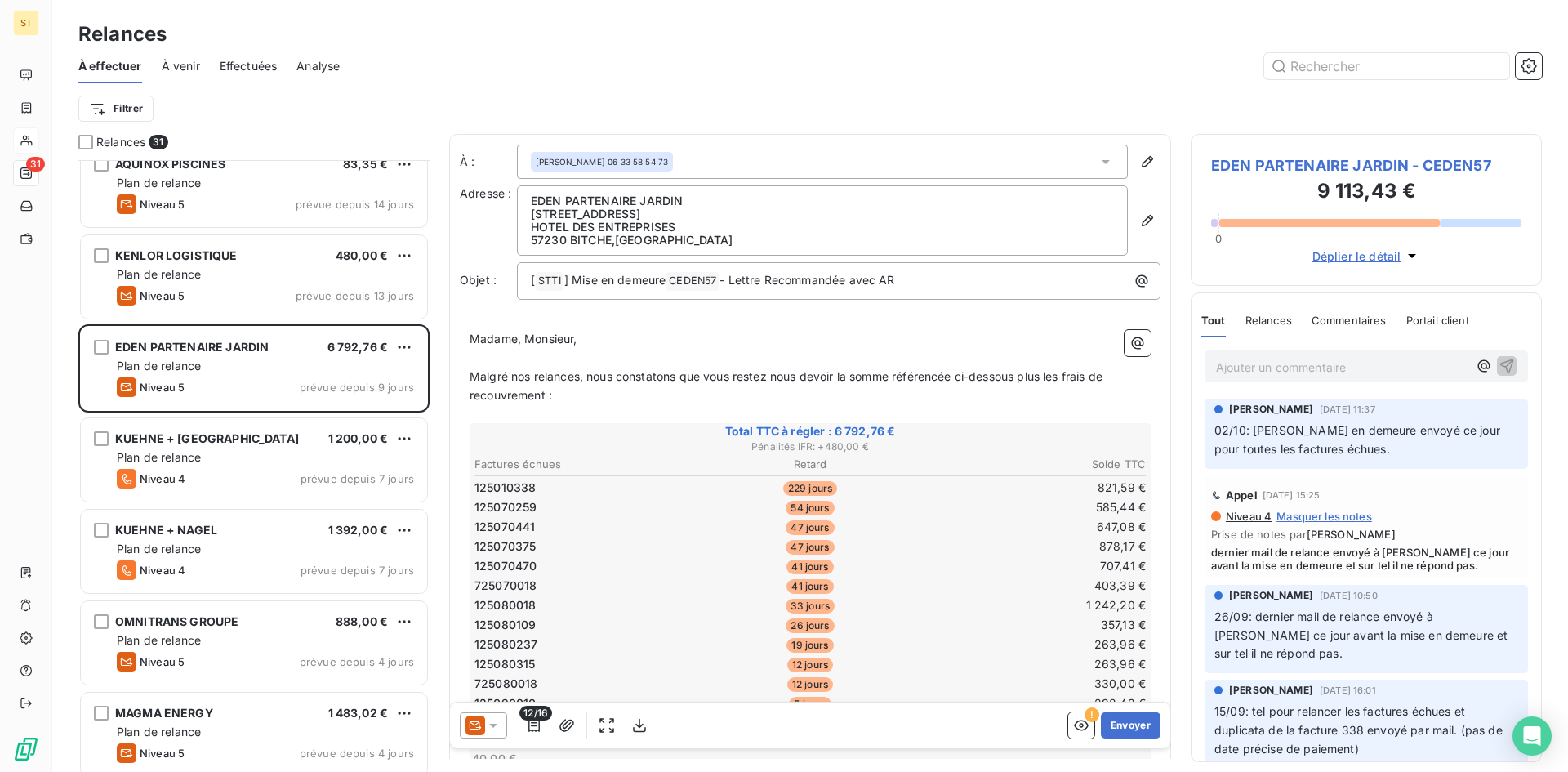
scroll to position [192, 0]
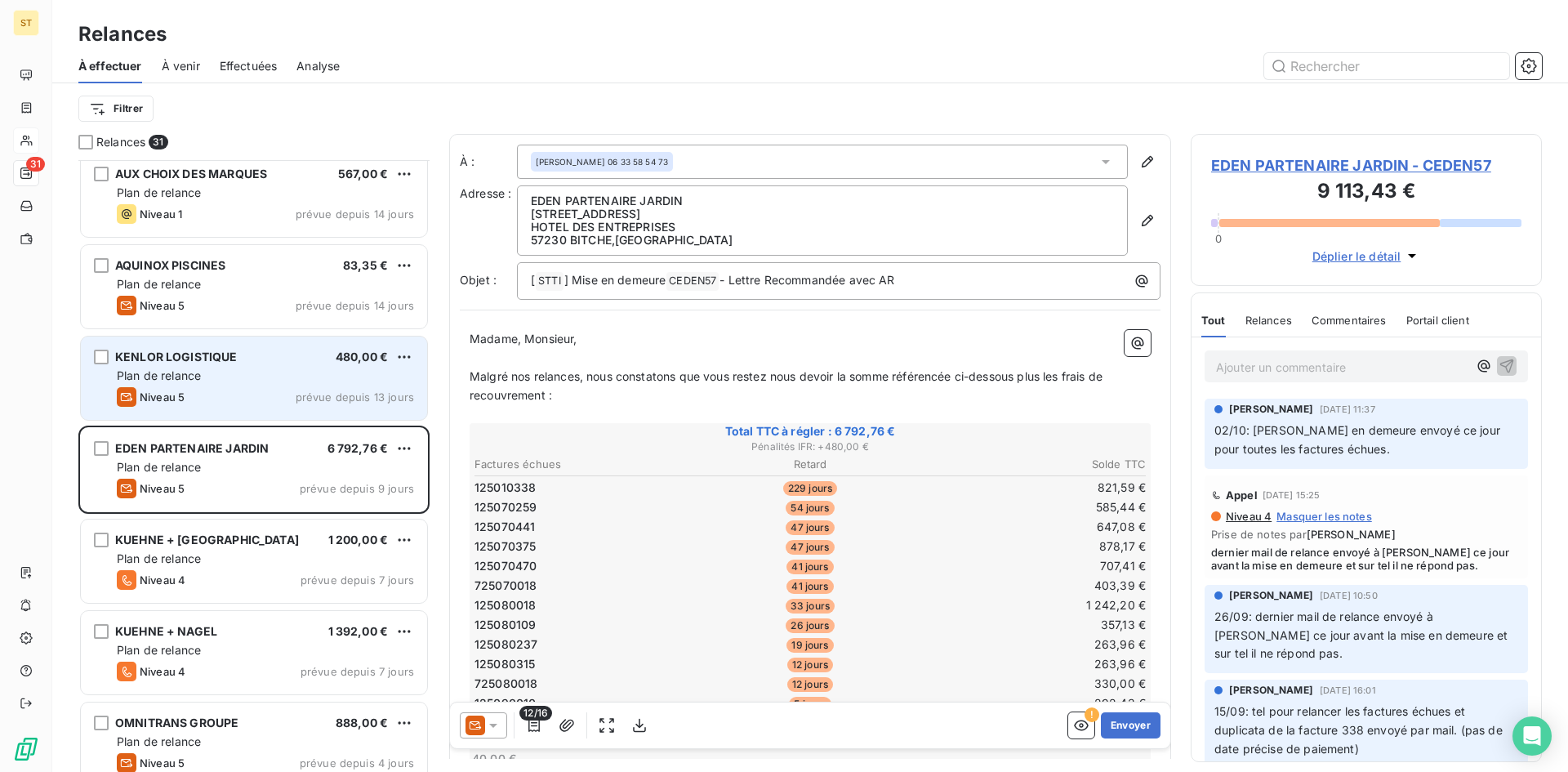
click at [218, 378] on div "Plan de relance" at bounding box center [265, 375] width 297 height 16
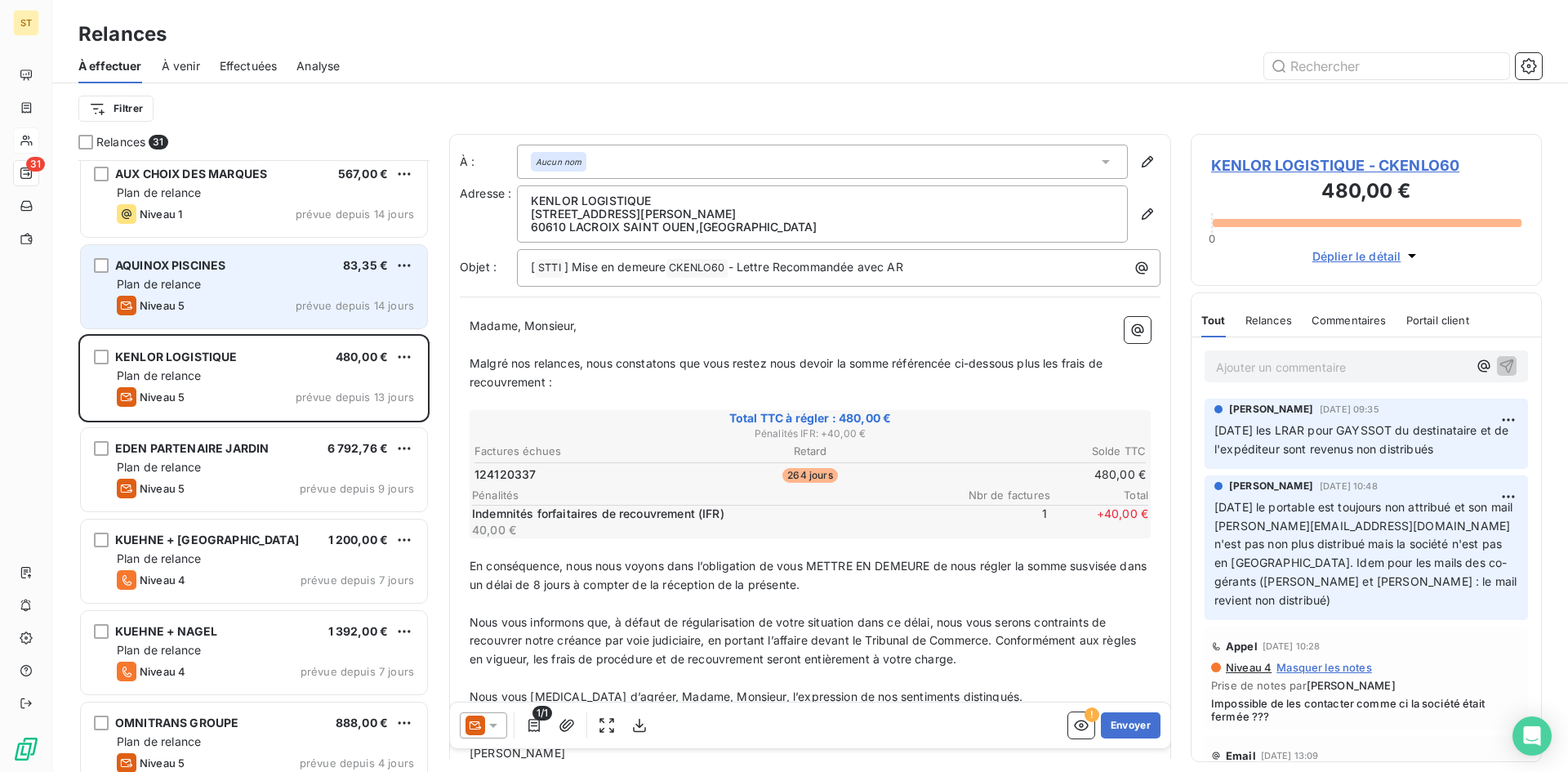
drag, startPoint x: 177, startPoint y: 294, endPoint x: 172, endPoint y: 270, distance: 24.5
click at [177, 294] on div "AQUINOX PISCINES 83,35 € Plan de relance Niveau 5 prévue depuis 14 jours" at bounding box center [254, 286] width 346 height 84
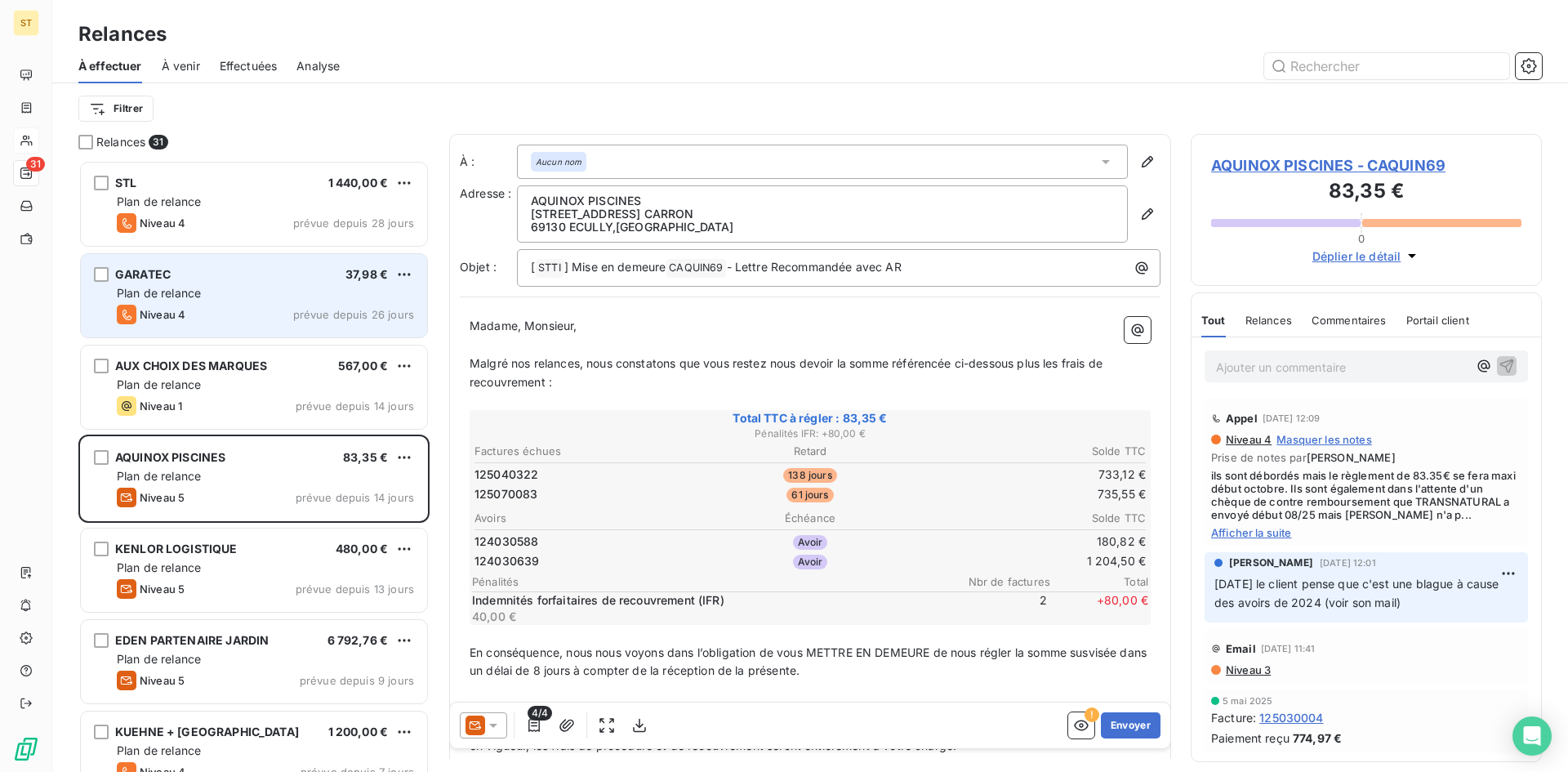
click at [212, 310] on div "Niveau 4 prévue depuis 26 jours" at bounding box center [265, 314] width 297 height 19
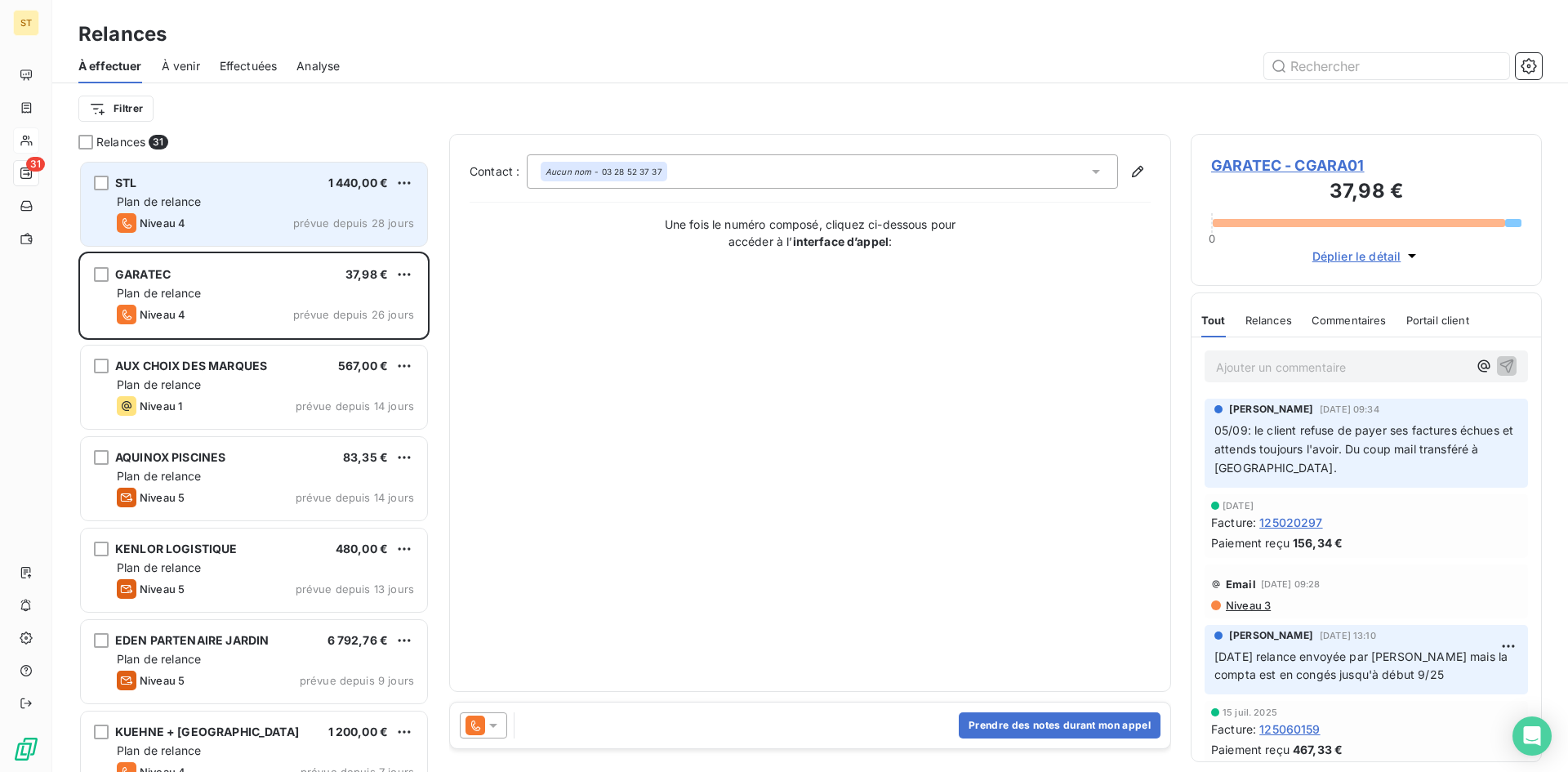
click at [207, 241] on div "STL 1 440,00 € Plan de relance Niveau 4 prévue depuis 28 jours" at bounding box center [254, 204] width 346 height 84
